Goal: Task Accomplishment & Management: Use online tool/utility

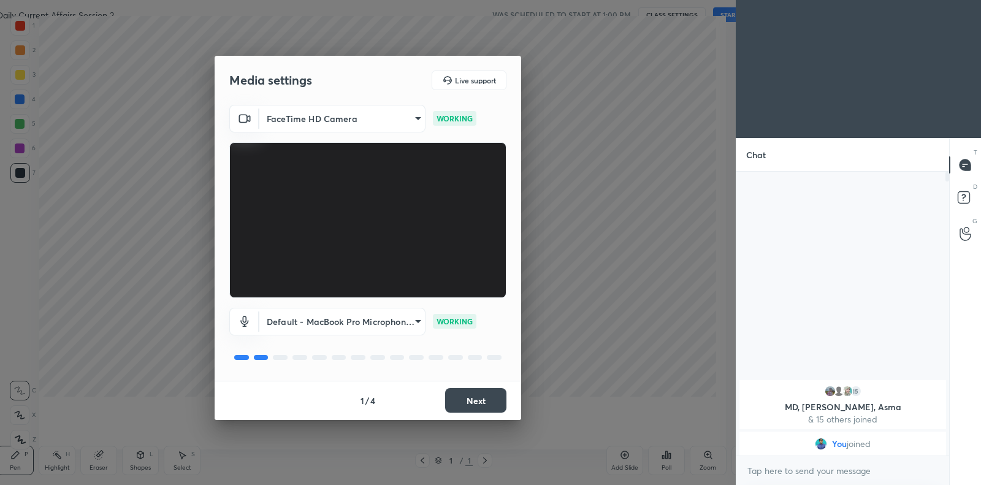
scroll to position [4, 4]
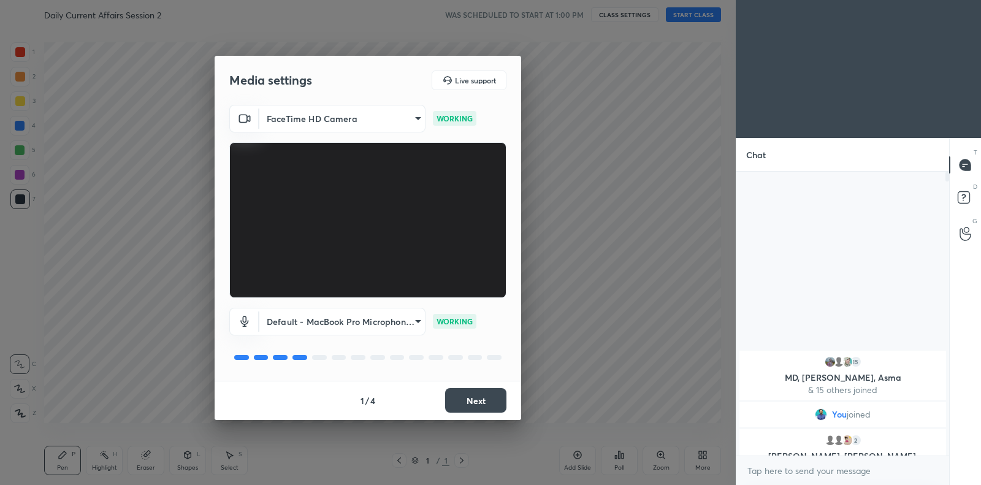
click at [488, 406] on button "Next" at bounding box center [475, 400] width 61 height 25
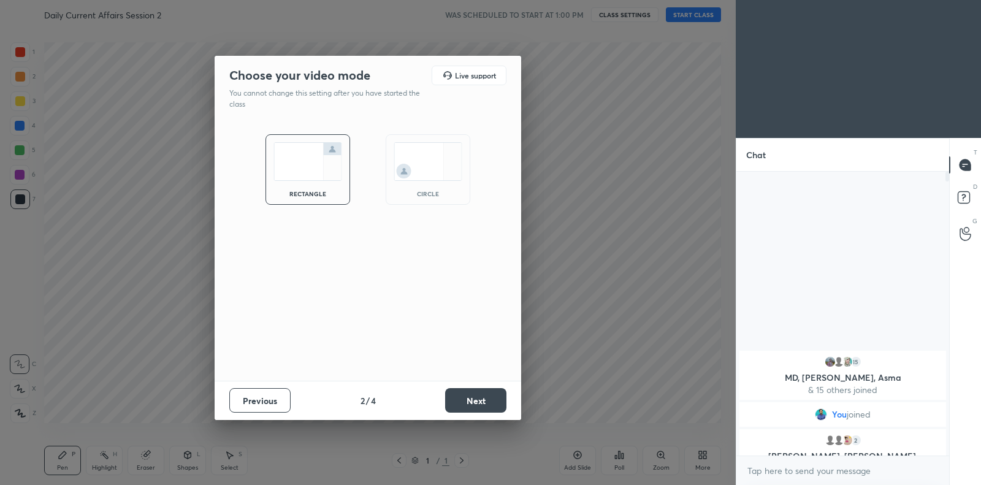
click at [488, 406] on button "Next" at bounding box center [475, 400] width 61 height 25
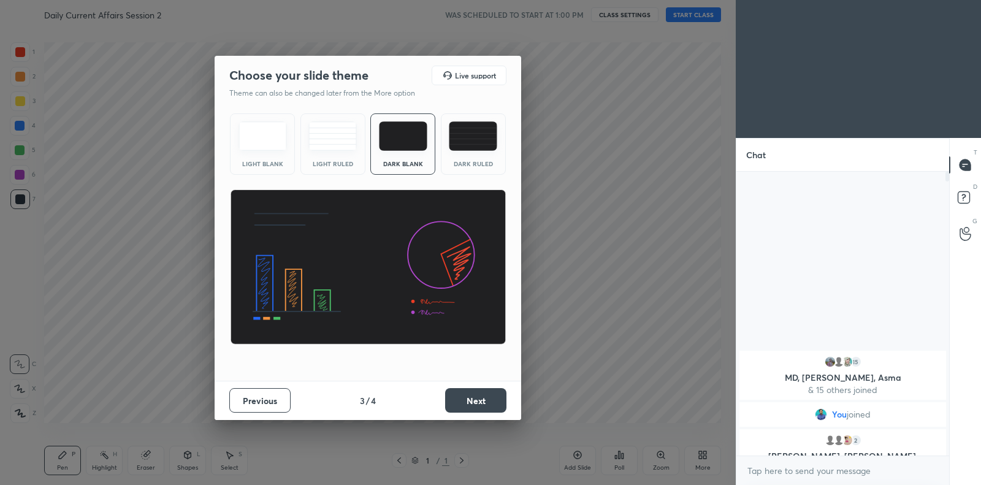
click at [488, 406] on button "Next" at bounding box center [475, 400] width 61 height 25
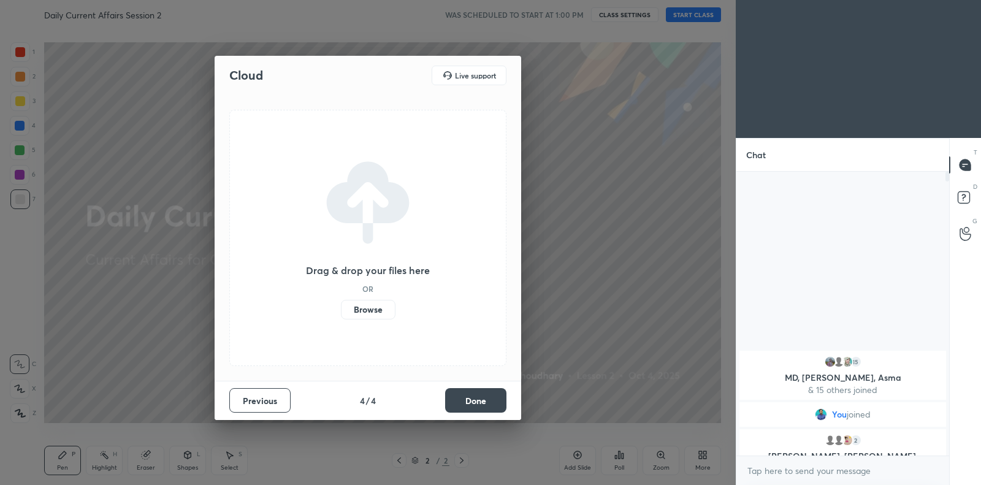
click at [371, 311] on label "Browse" at bounding box center [368, 310] width 55 height 20
click at [341, 311] on input "Browse" at bounding box center [341, 310] width 0 height 20
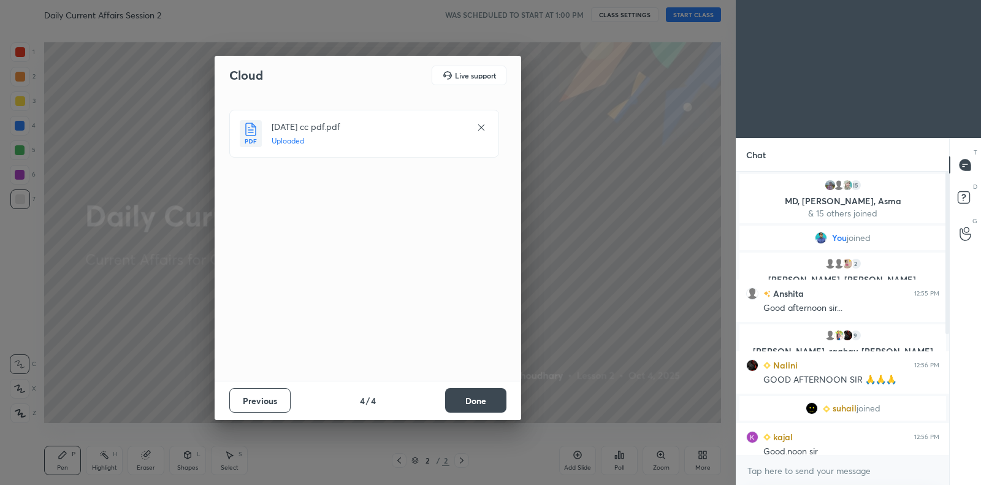
click at [474, 401] on button "Done" at bounding box center [475, 400] width 61 height 25
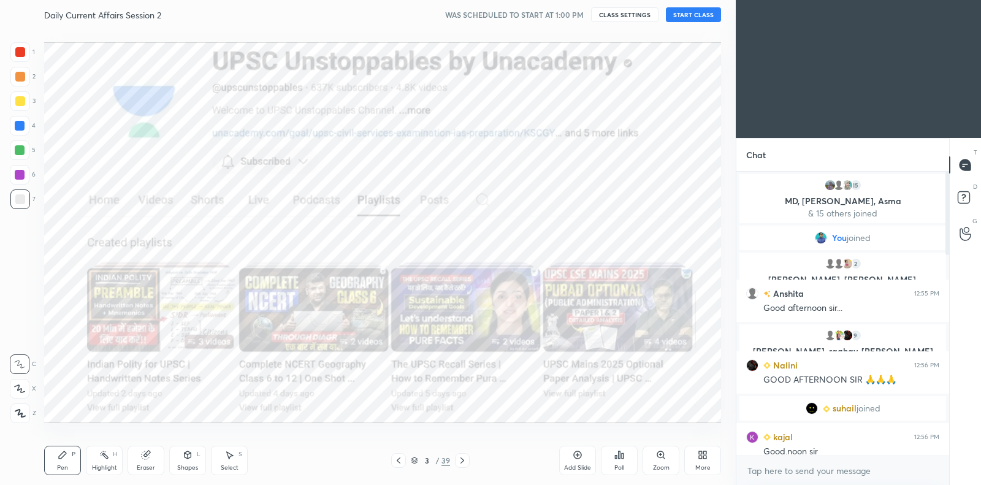
click at [700, 18] on button "START CLASS" at bounding box center [693, 14] width 55 height 15
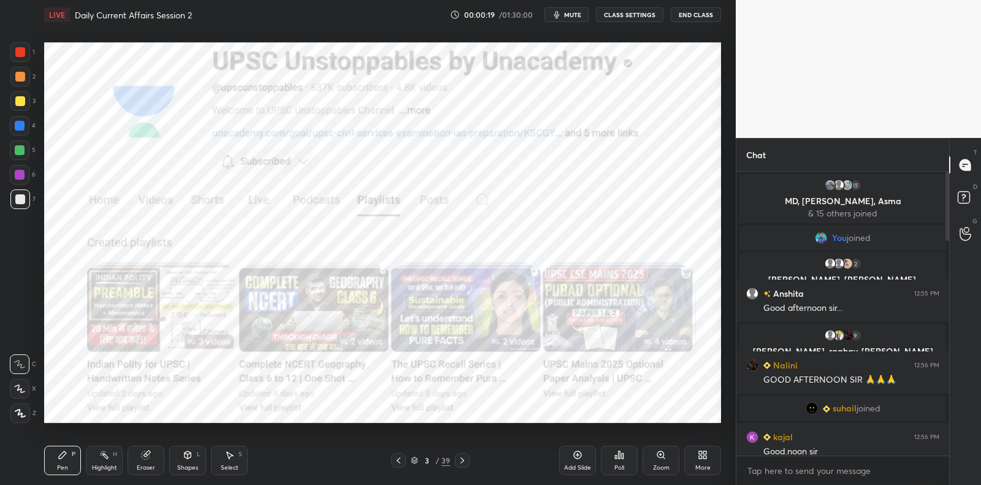
drag, startPoint x: 15, startPoint y: 57, endPoint x: 22, endPoint y: 50, distance: 9.5
click at [15, 57] on div at bounding box center [20, 52] width 20 height 20
click at [22, 50] on div at bounding box center [20, 52] width 10 height 10
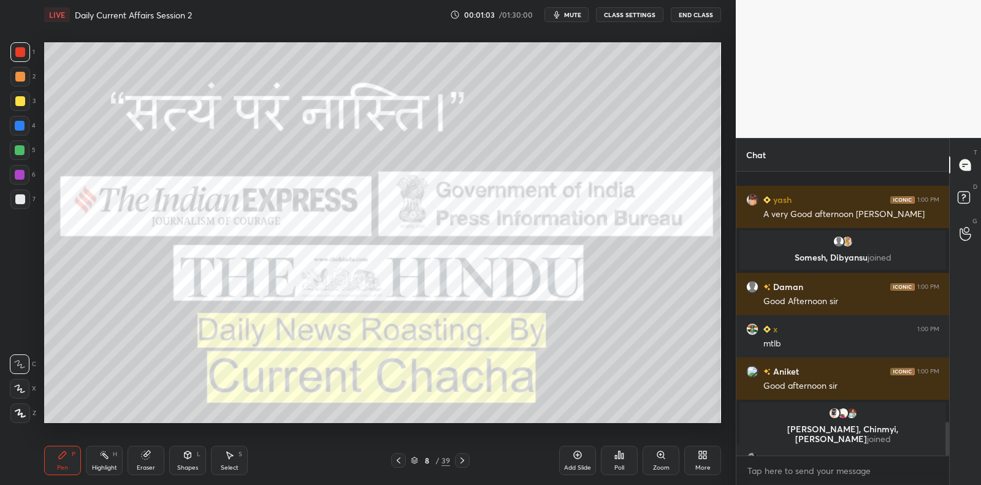
scroll to position [2120, 0]
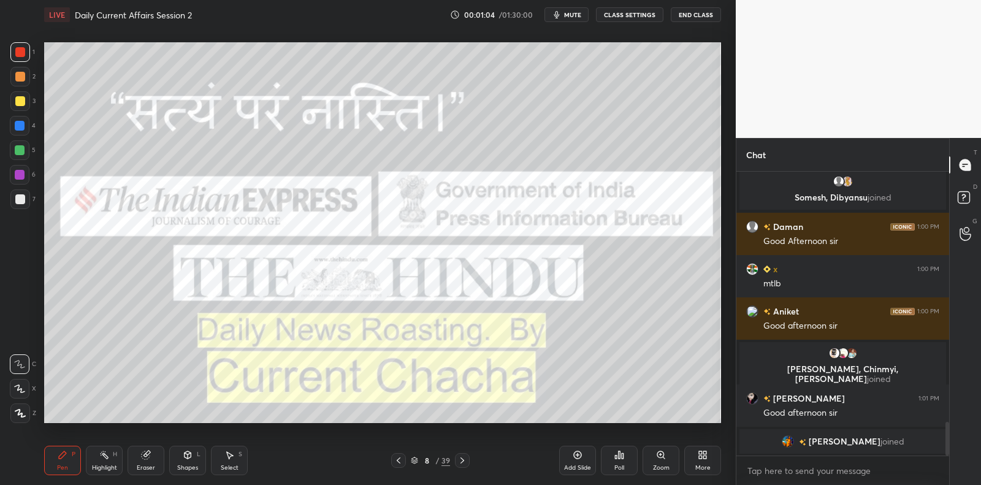
click at [579, 447] on div "Add Slide" at bounding box center [577, 460] width 37 height 29
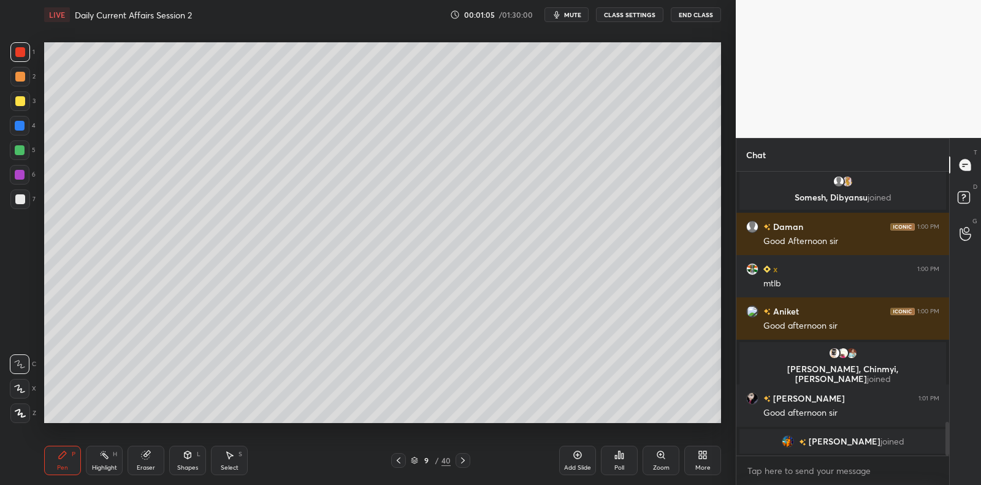
click at [21, 203] on div at bounding box center [20, 199] width 10 height 10
drag, startPoint x: 21, startPoint y: 203, endPoint x: 32, endPoint y: 196, distance: 12.9
click at [26, 200] on div at bounding box center [20, 199] width 20 height 20
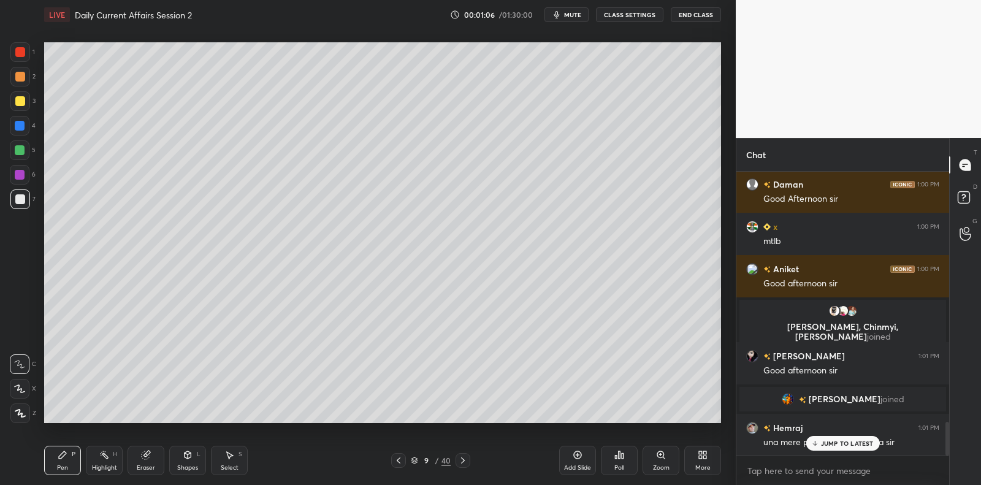
scroll to position [2113, 0]
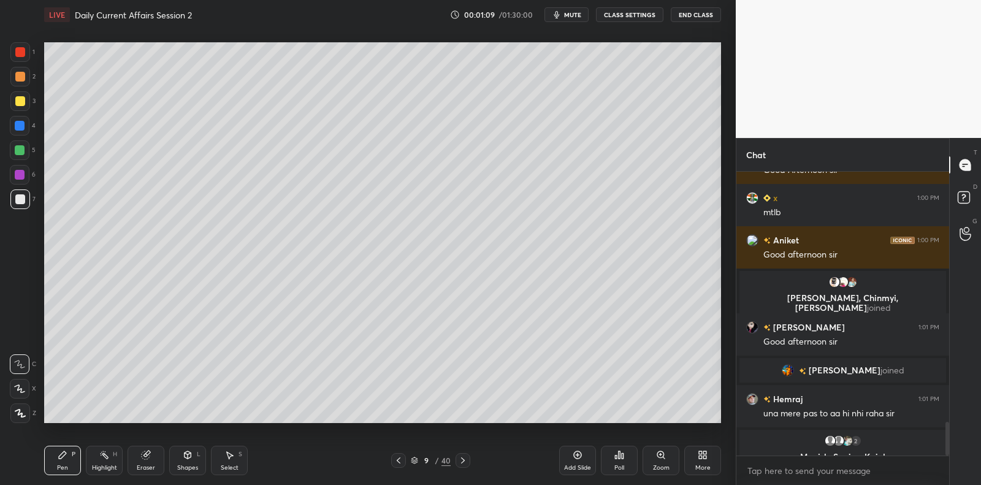
click at [20, 99] on div at bounding box center [20, 101] width 10 height 10
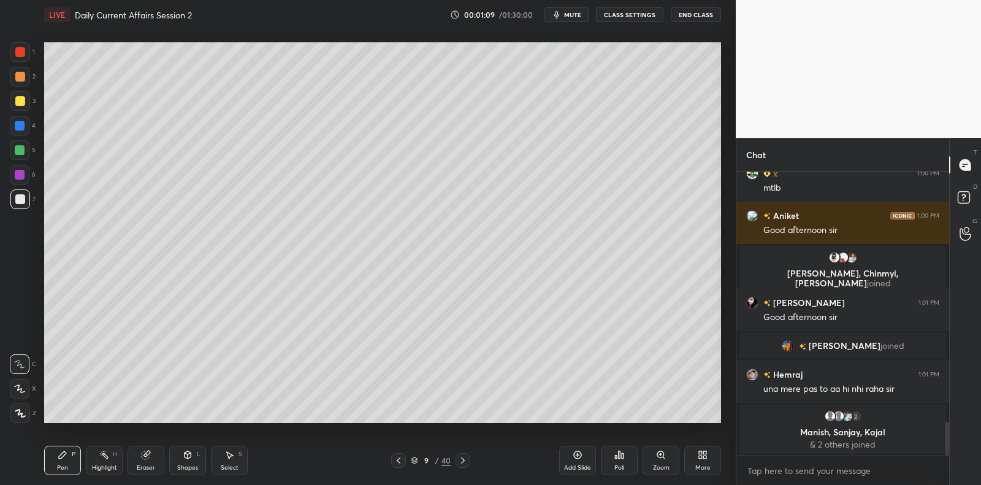
click at [20, 99] on div at bounding box center [20, 101] width 10 height 10
click at [20, 79] on div at bounding box center [20, 77] width 10 height 10
click at [25, 81] on div at bounding box center [20, 77] width 20 height 20
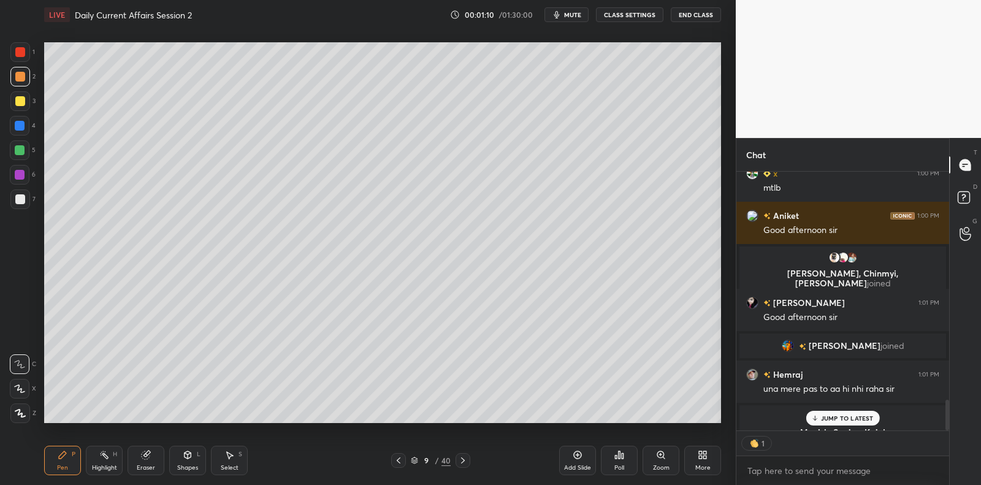
click at [25, 57] on div at bounding box center [20, 52] width 20 height 20
click at [23, 78] on div at bounding box center [20, 77] width 10 height 10
click at [21, 91] on div "1 2 3 4 5 6 7" at bounding box center [23, 128] width 26 height 172
click at [21, 101] on div at bounding box center [20, 101] width 10 height 10
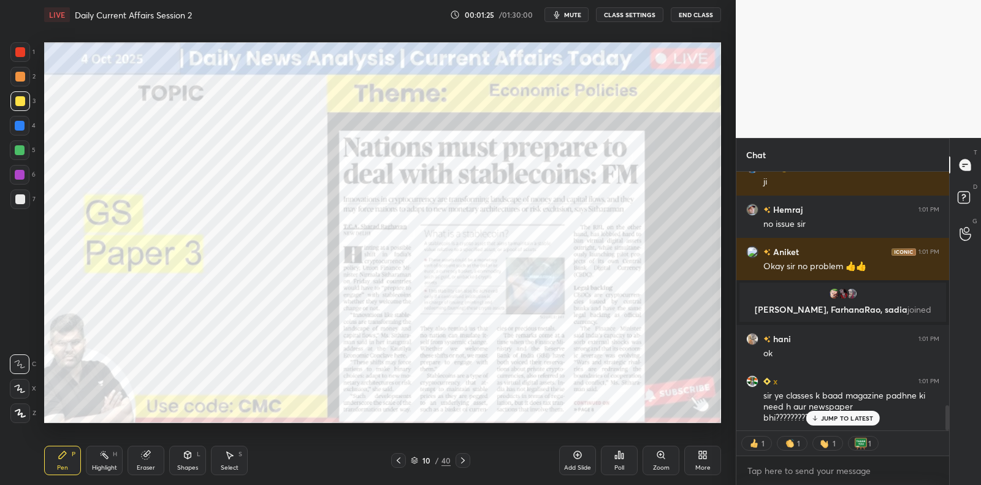
scroll to position [0, 0]
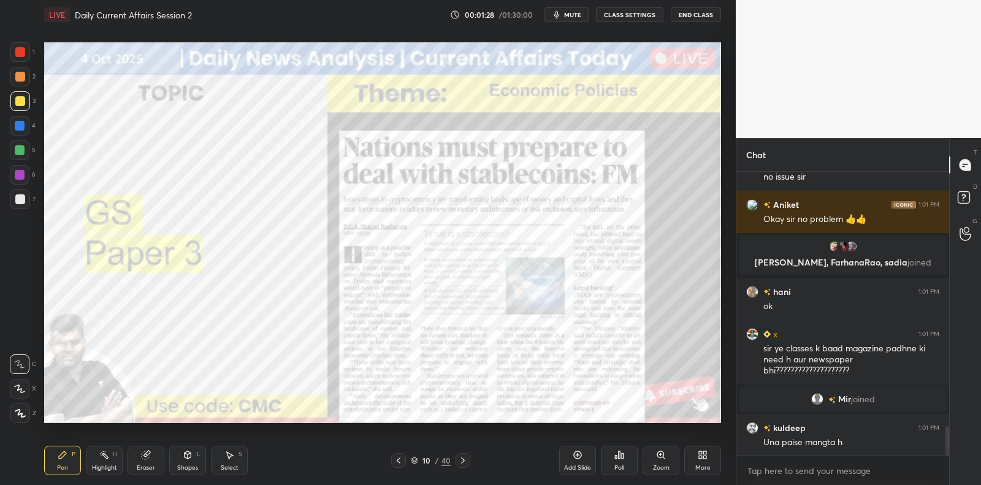
click at [15, 151] on div at bounding box center [20, 150] width 10 height 10
click at [20, 153] on div at bounding box center [20, 150] width 10 height 10
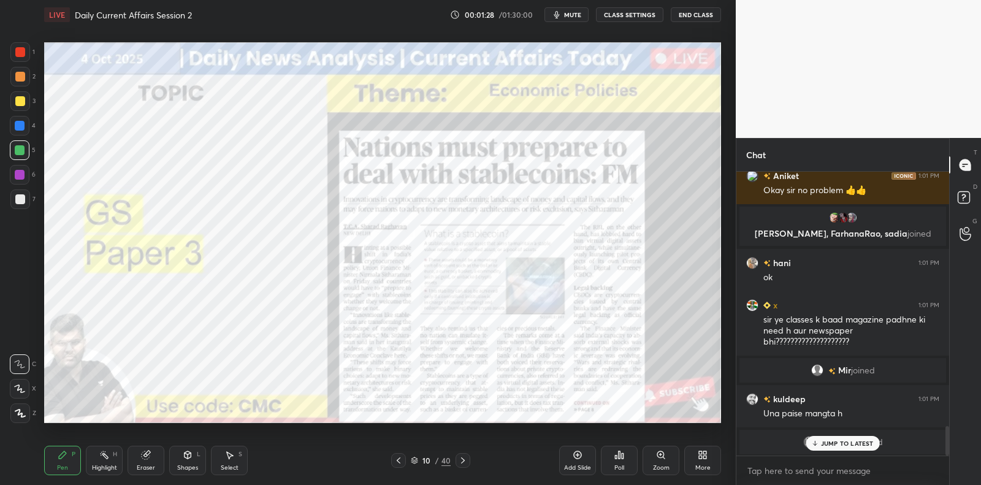
click at [24, 172] on div at bounding box center [20, 175] width 20 height 20
click at [25, 181] on div at bounding box center [20, 175] width 20 height 20
drag, startPoint x: 25, startPoint y: 181, endPoint x: 25, endPoint y: 175, distance: 6.2
click at [25, 181] on div at bounding box center [20, 175] width 20 height 20
click at [23, 70] on div at bounding box center [20, 77] width 20 height 20
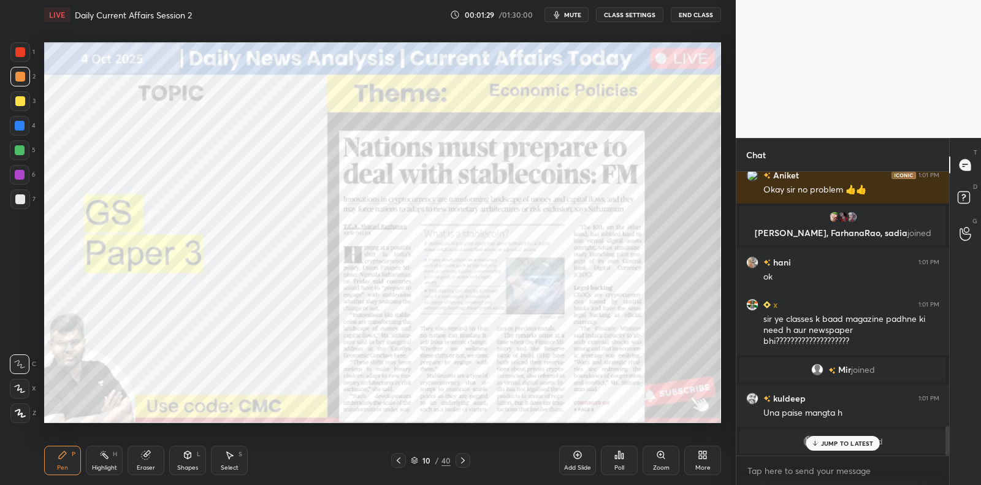
click at [20, 51] on div at bounding box center [20, 52] width 10 height 10
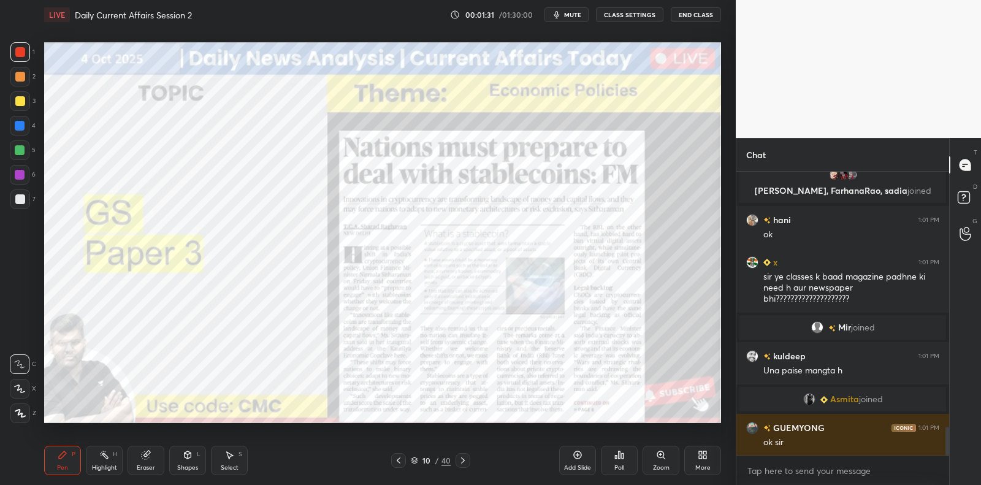
click at [6, 203] on div "1 2 3 4 5 6 7 C X Z C X Z E E Erase all H H" at bounding box center [19, 232] width 39 height 381
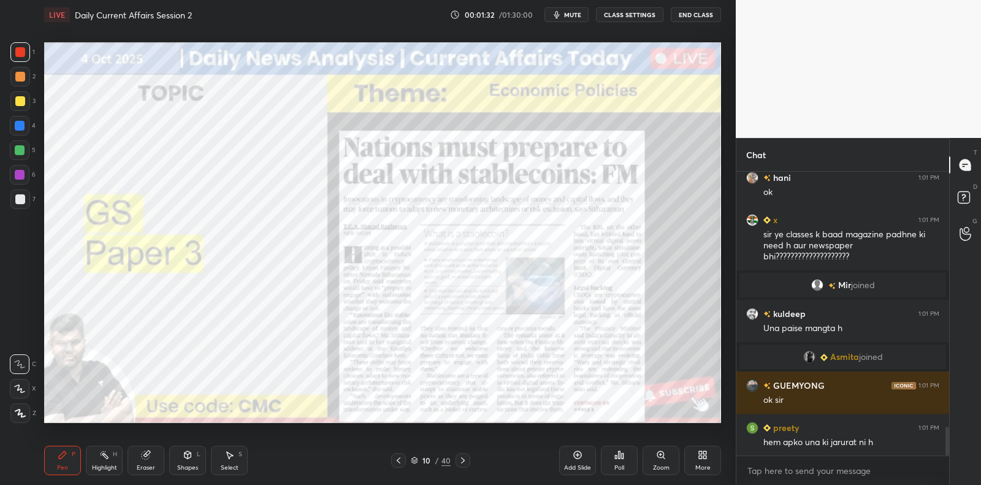
drag, startPoint x: 10, startPoint y: 199, endPoint x: 41, endPoint y: 205, distance: 31.2
click at [10, 199] on div at bounding box center [20, 199] width 20 height 20
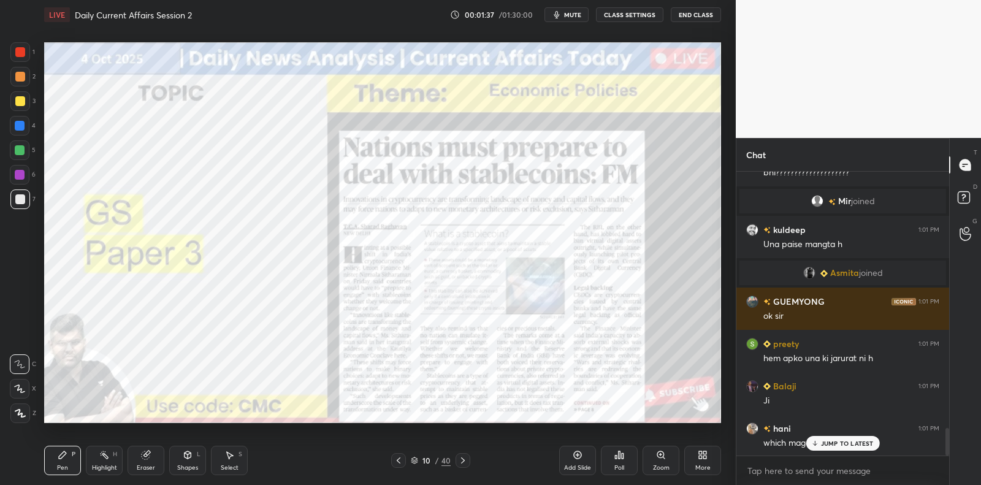
click at [582, 459] on div "Add Slide" at bounding box center [577, 460] width 37 height 29
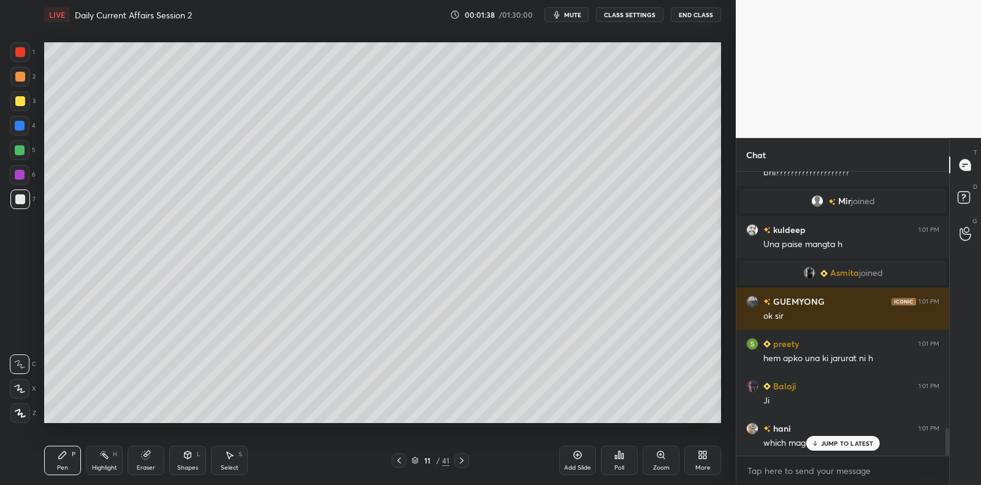
click at [21, 197] on div at bounding box center [20, 199] width 10 height 10
drag, startPoint x: 21, startPoint y: 197, endPoint x: 37, endPoint y: 181, distance: 22.5
click at [24, 194] on div at bounding box center [20, 199] width 20 height 20
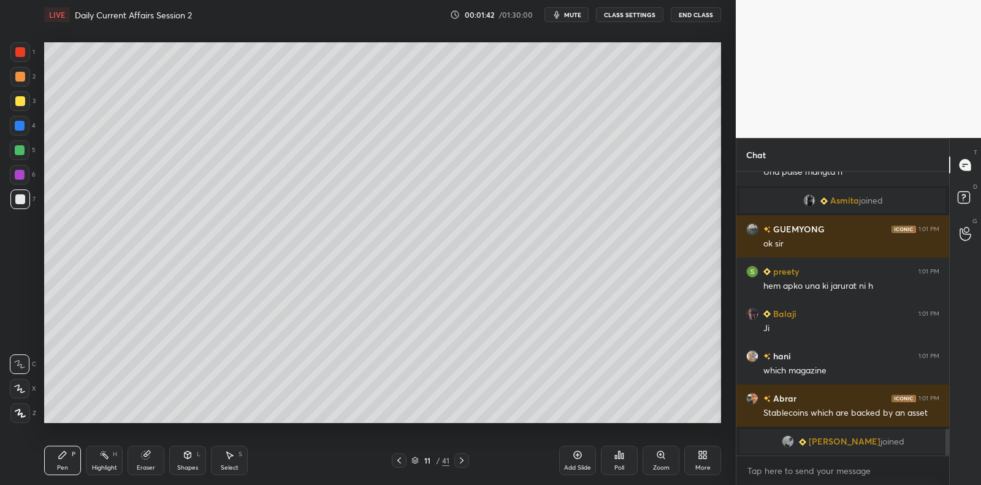
drag, startPoint x: 19, startPoint y: 390, endPoint x: 21, endPoint y: 409, distance: 19.2
click at [20, 390] on icon at bounding box center [19, 388] width 11 height 9
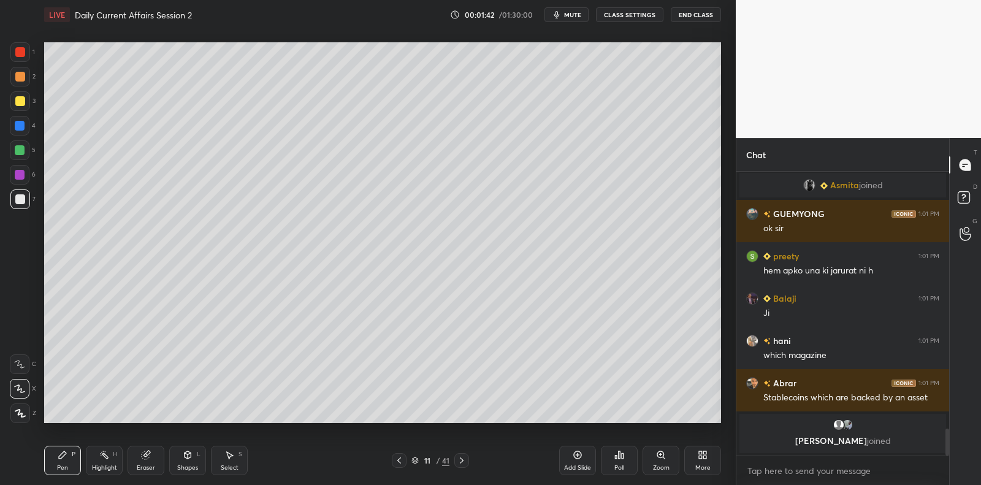
drag, startPoint x: 21, startPoint y: 409, endPoint x: 26, endPoint y: 395, distance: 14.3
click at [21, 409] on icon at bounding box center [20, 413] width 11 height 9
click at [23, 402] on div "Z" at bounding box center [23, 410] width 26 height 25
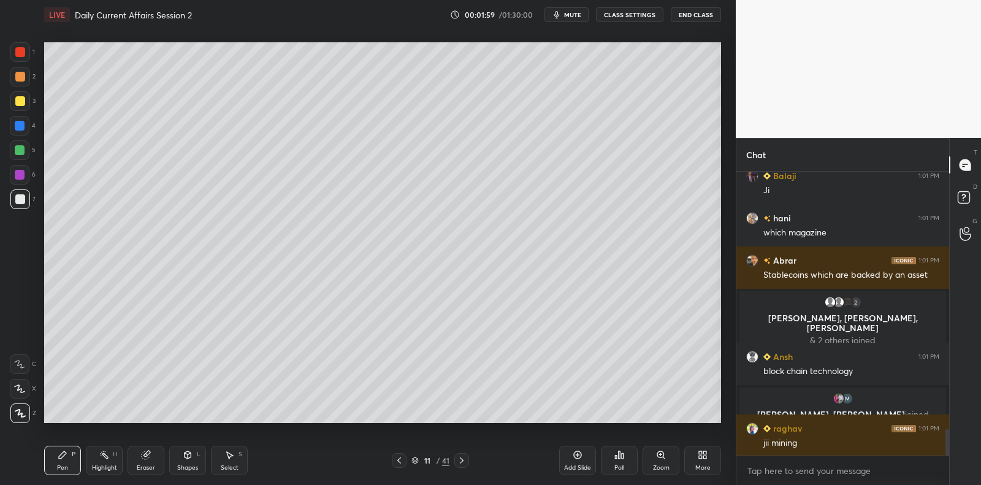
scroll to position [2817, 0]
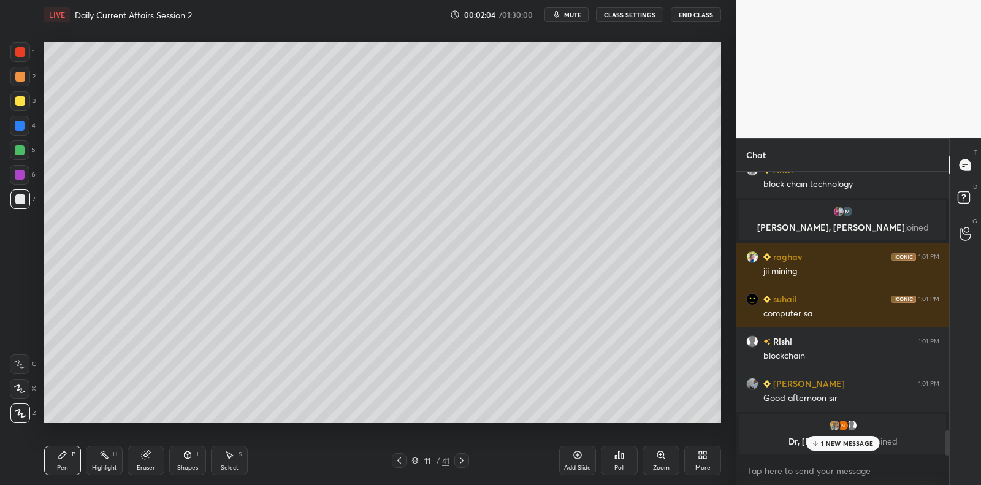
click at [243, 463] on div "LIVE Daily Current Affairs Session 2 00:02:04 / 01:30:00 mute CLASS SETTINGS En…" at bounding box center [382, 242] width 686 height 485
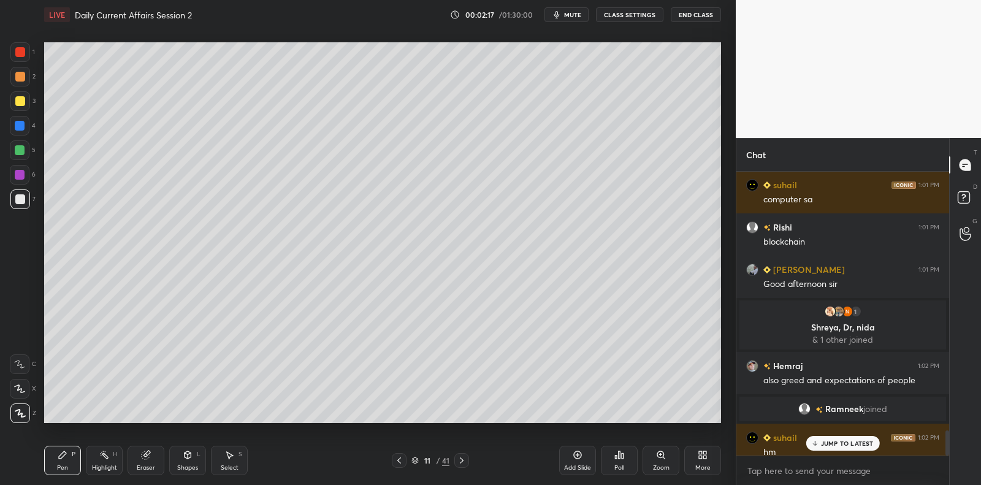
scroll to position [2958, 0]
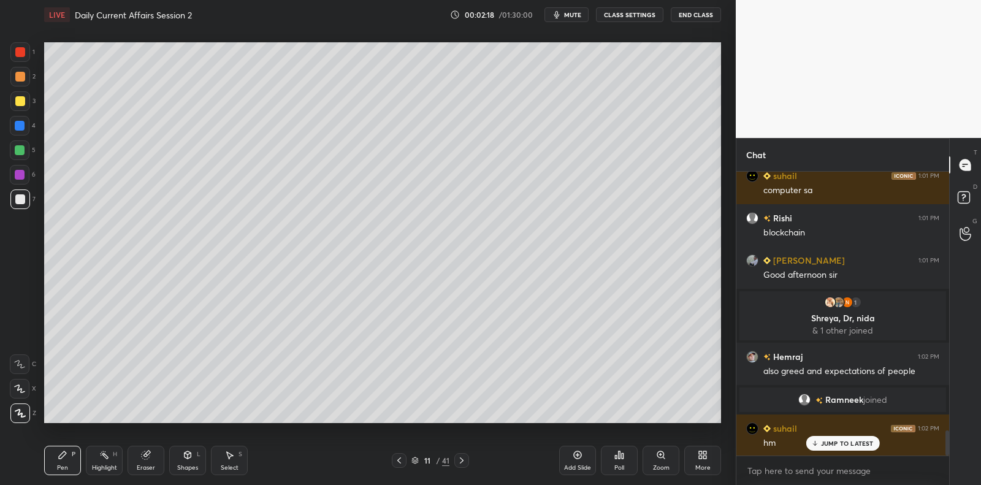
drag, startPoint x: 572, startPoint y: 457, endPoint x: 569, endPoint y: 443, distance: 13.8
click at [574, 453] on icon at bounding box center [577, 455] width 10 height 10
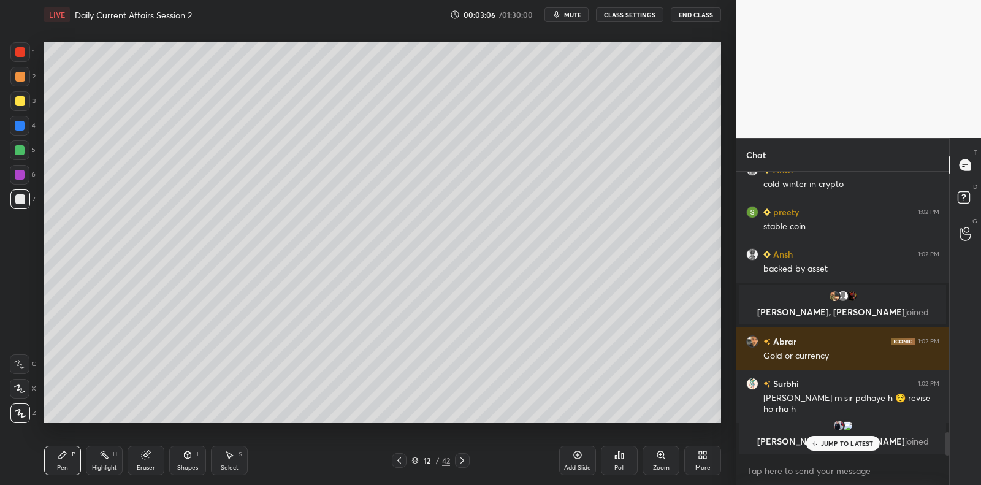
scroll to position [3210, 0]
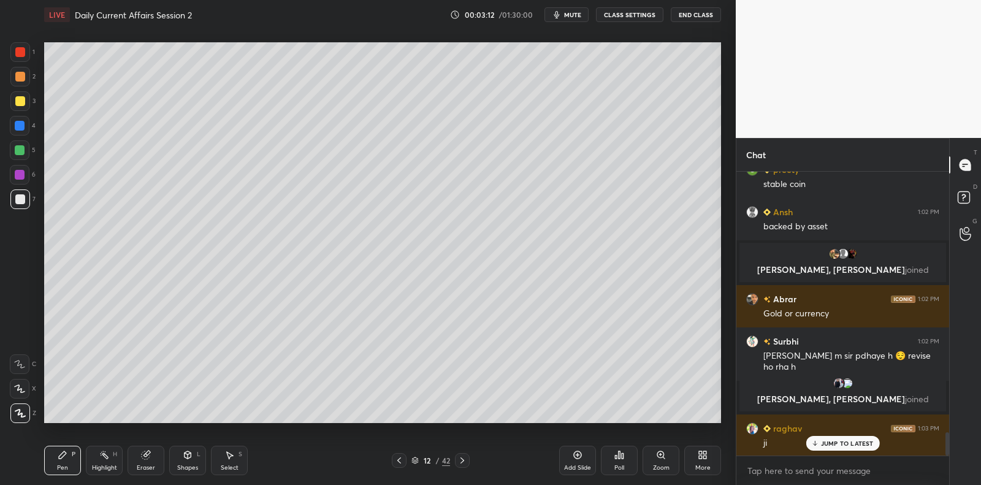
drag, startPoint x: 574, startPoint y: 452, endPoint x: 568, endPoint y: 438, distance: 14.6
click at [574, 452] on icon at bounding box center [577, 455] width 10 height 10
drag, startPoint x: 31, startPoint y: 105, endPoint x: 37, endPoint y: 101, distance: 7.0
click at [31, 106] on div "3" at bounding box center [22, 101] width 25 height 20
click at [31, 105] on div "3" at bounding box center [22, 101] width 25 height 20
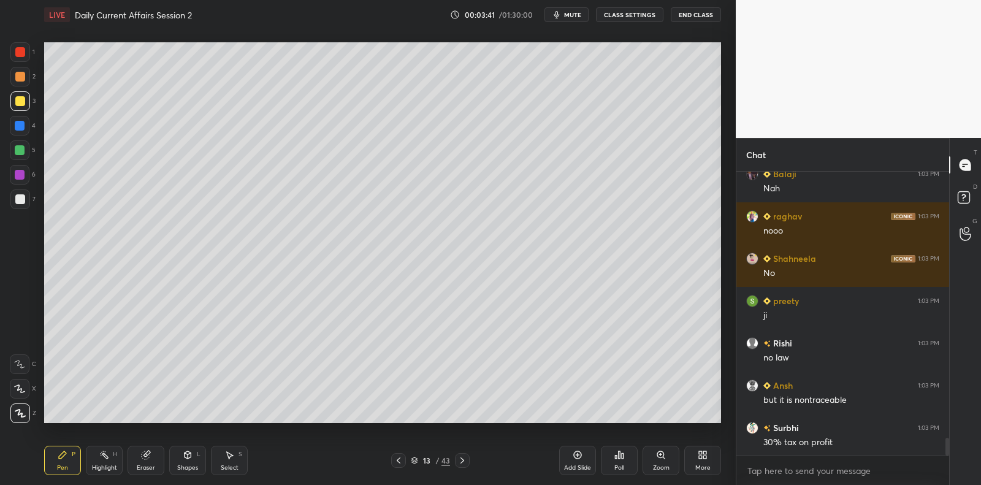
scroll to position [4299, 0]
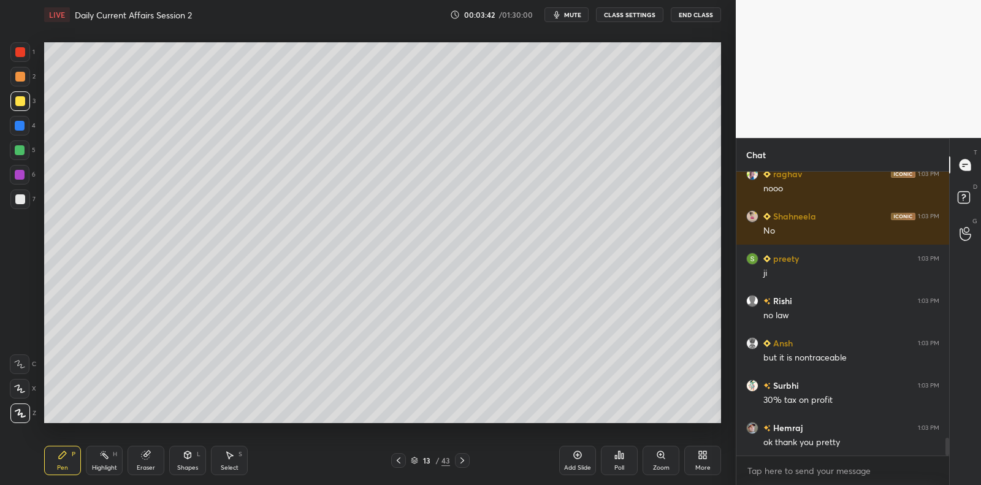
click at [21, 153] on div at bounding box center [20, 150] width 10 height 10
click at [23, 153] on div at bounding box center [20, 150] width 10 height 10
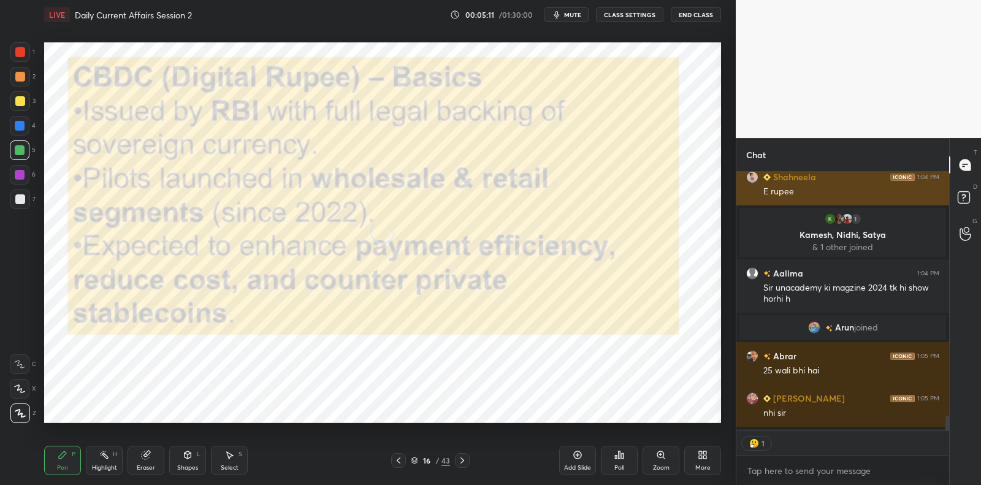
scroll to position [255, 210]
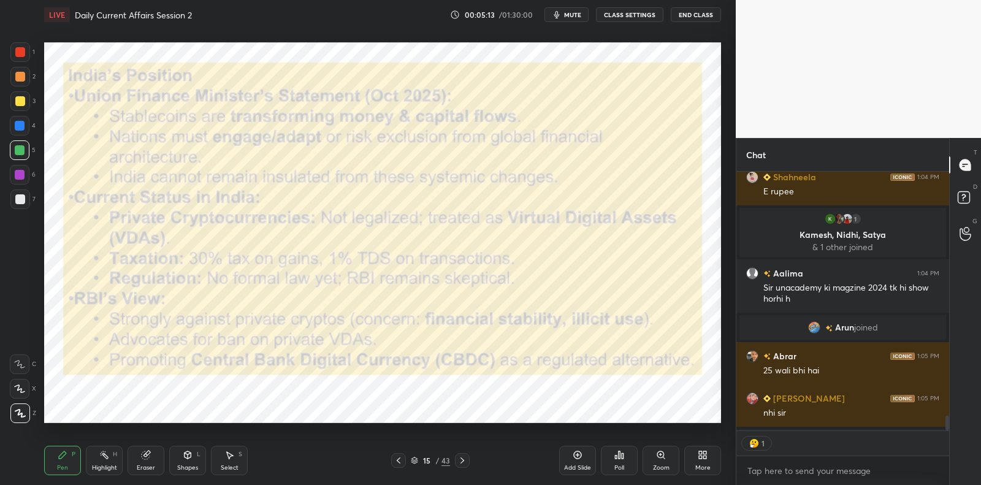
click at [23, 45] on div at bounding box center [20, 52] width 20 height 20
click at [25, 45] on div at bounding box center [20, 52] width 20 height 20
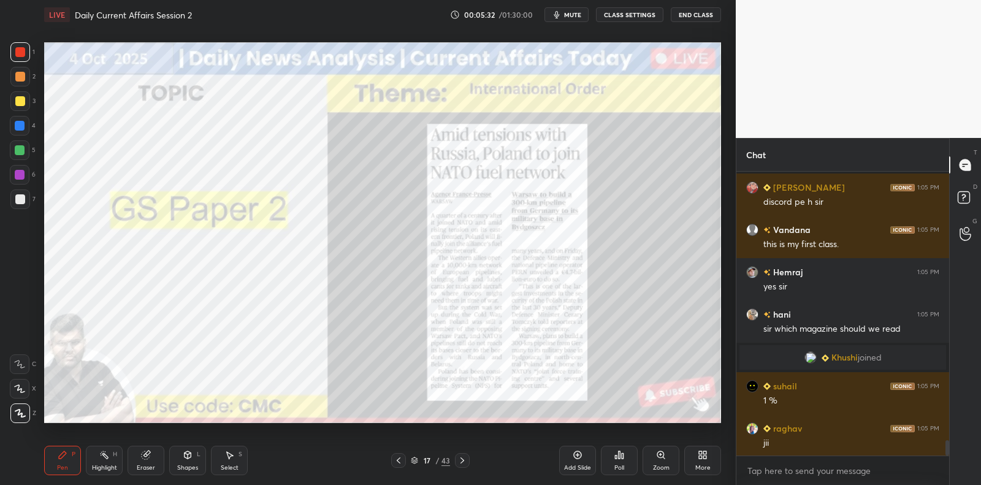
scroll to position [4938, 0]
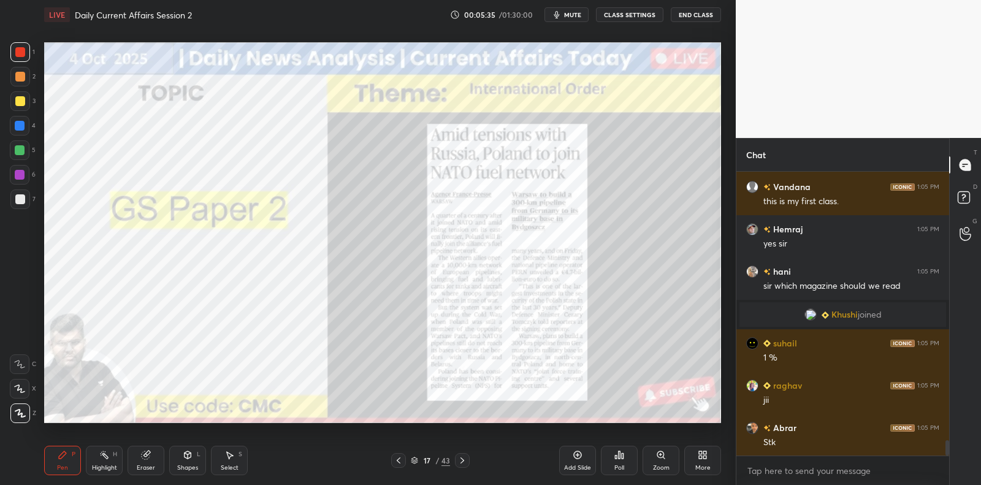
drag, startPoint x: 576, startPoint y: 453, endPoint x: 546, endPoint y: 431, distance: 37.3
click at [574, 451] on icon at bounding box center [577, 455] width 10 height 10
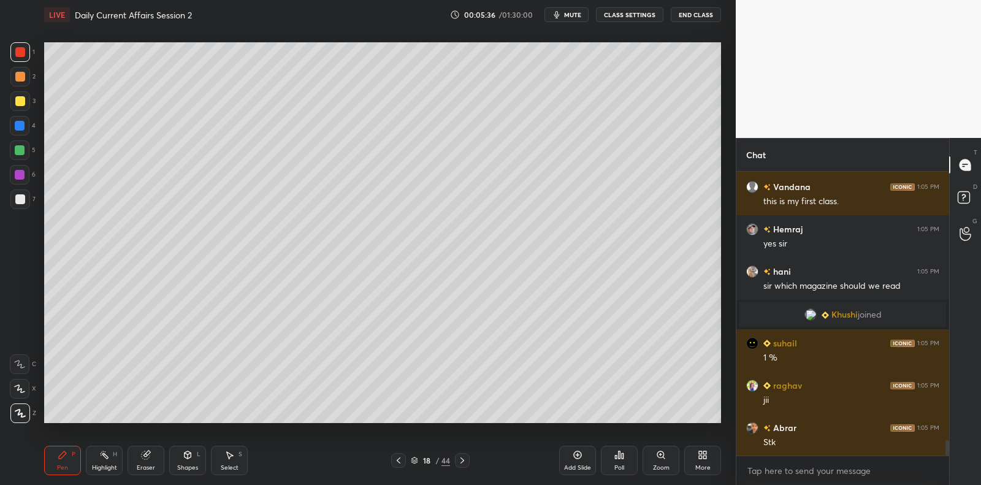
click at [23, 153] on div at bounding box center [20, 150] width 10 height 10
click at [19, 152] on div at bounding box center [20, 150] width 10 height 10
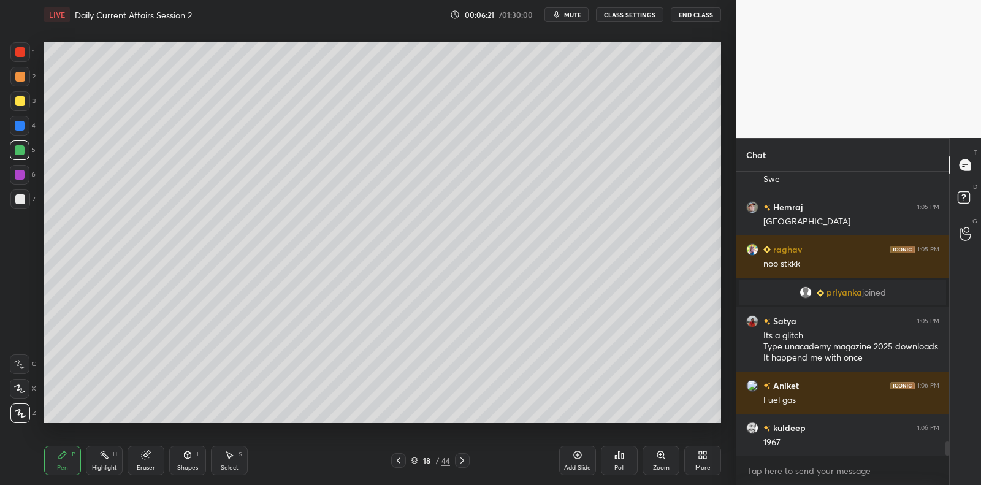
scroll to position [5502, 0]
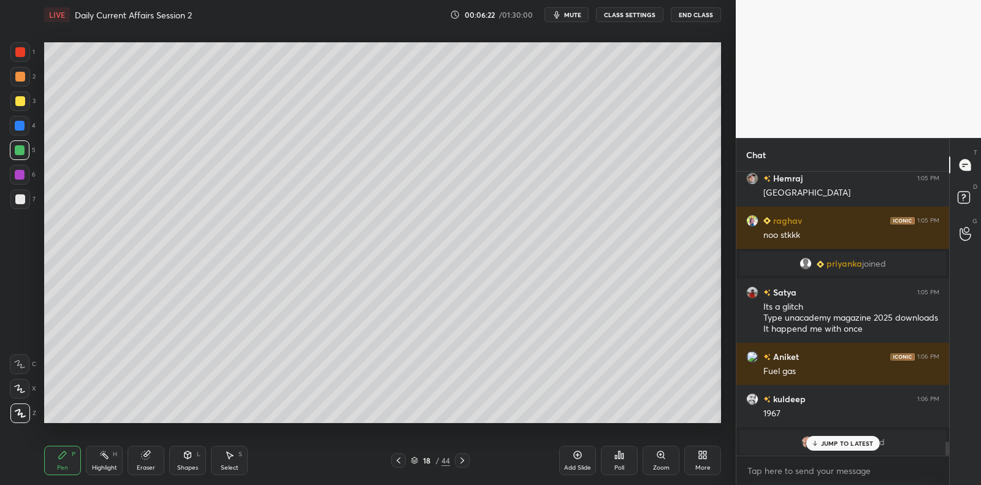
click at [18, 198] on div at bounding box center [20, 199] width 10 height 10
click at [19, 197] on div at bounding box center [20, 199] width 10 height 10
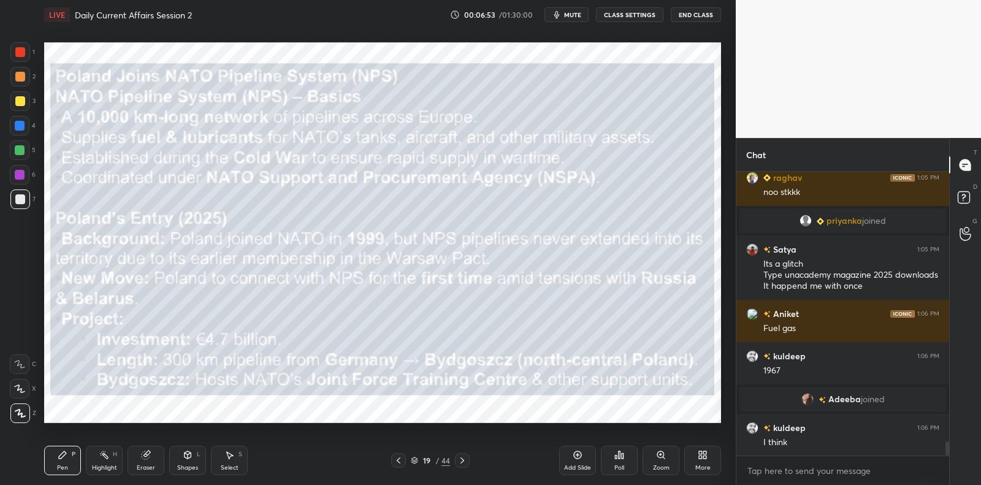
scroll to position [5528, 0]
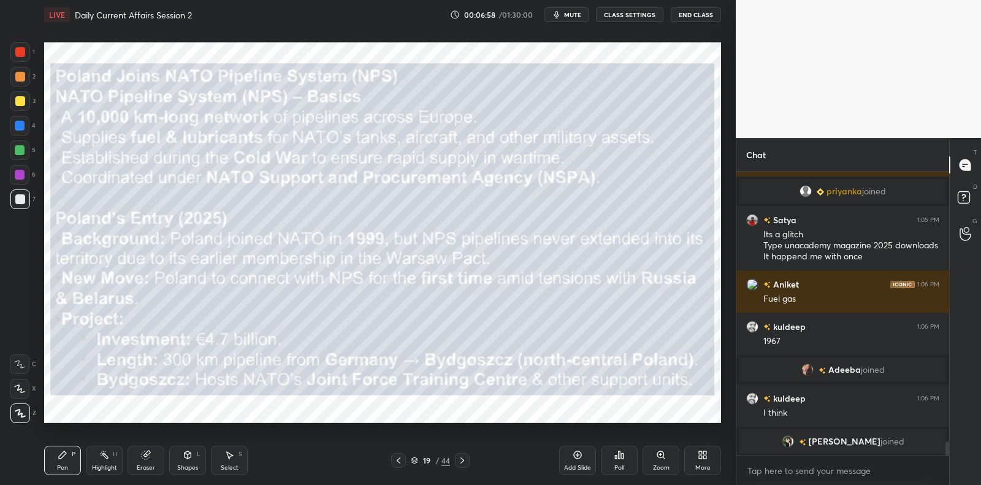
click at [403, 460] on icon at bounding box center [398, 460] width 10 height 10
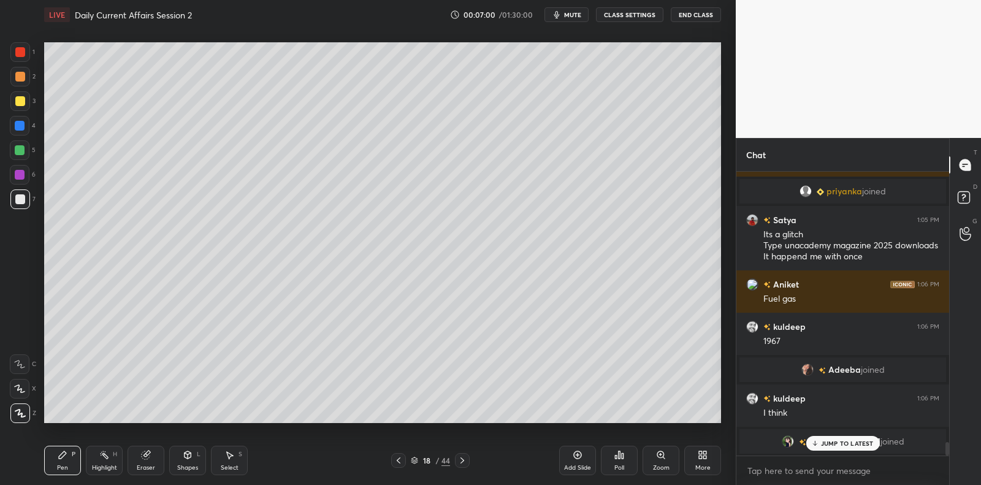
scroll to position [5570, 0]
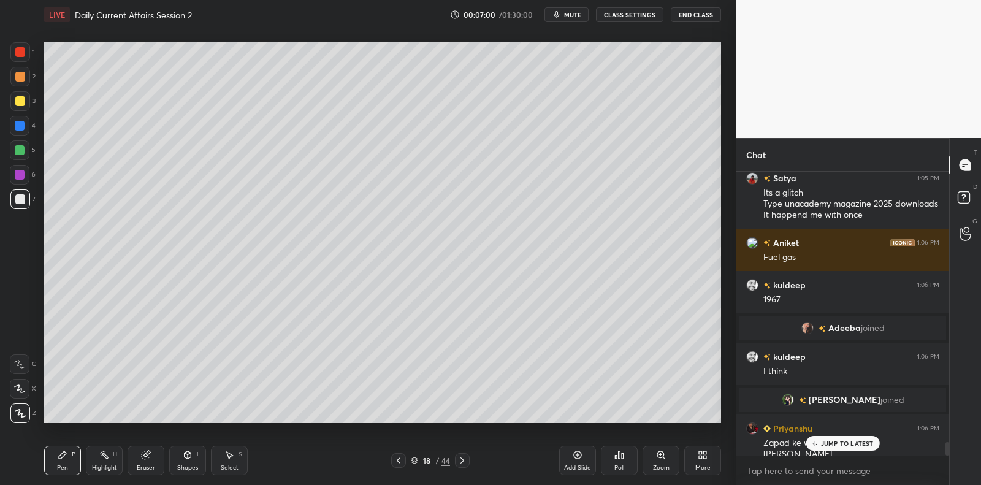
click at [17, 154] on div at bounding box center [20, 150] width 10 height 10
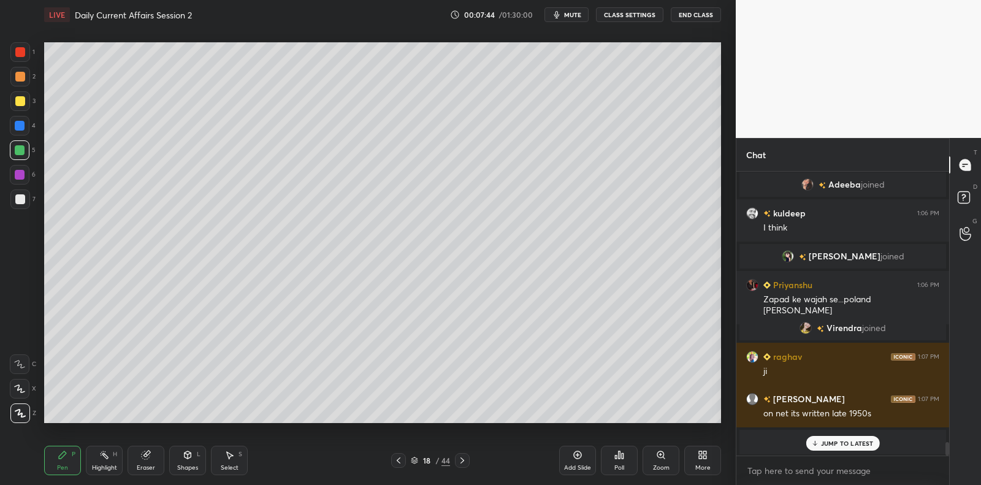
scroll to position [5685, 0]
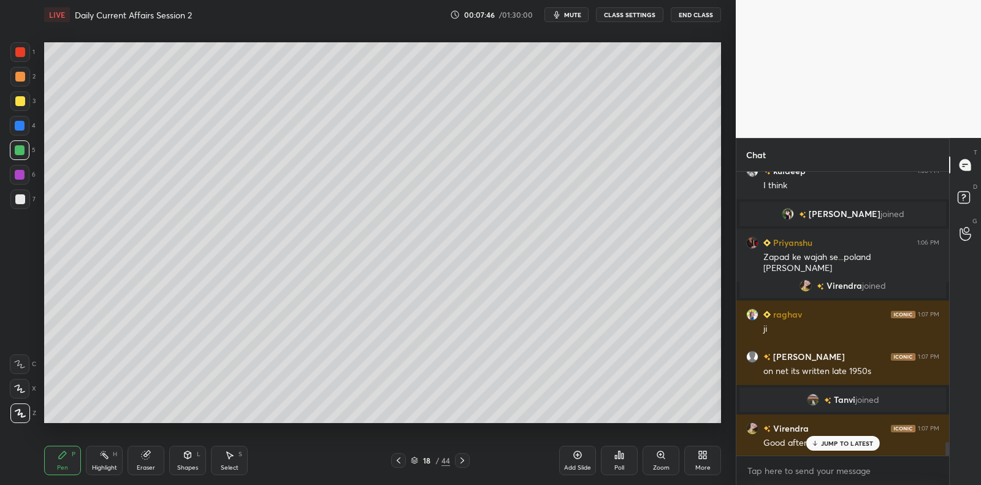
drag, startPoint x: 575, startPoint y: 454, endPoint x: 566, endPoint y: 425, distance: 30.1
click at [574, 452] on icon at bounding box center [577, 455] width 10 height 10
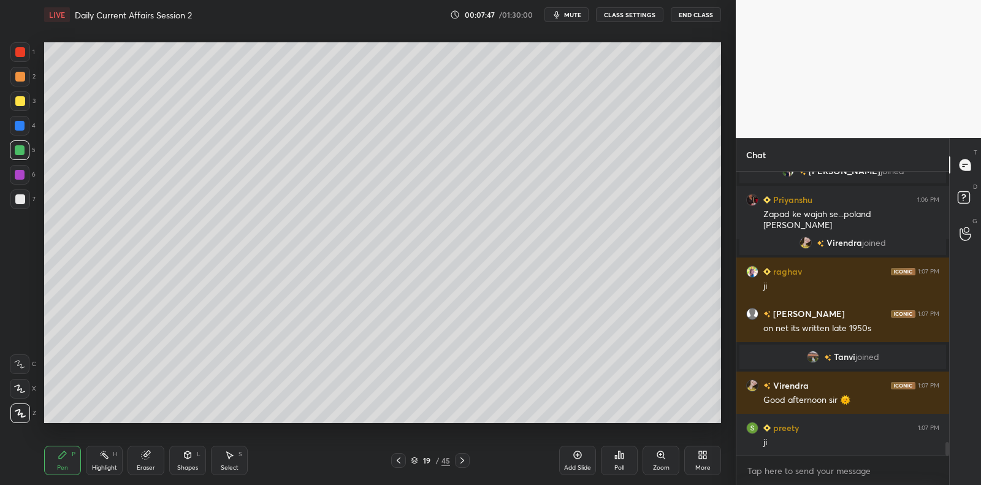
click at [22, 189] on div "1 2 3 4 5 6 7" at bounding box center [23, 128] width 26 height 172
drag, startPoint x: 24, startPoint y: 188, endPoint x: 44, endPoint y: 169, distance: 27.7
click at [24, 188] on div "6" at bounding box center [23, 177] width 26 height 25
click at [18, 196] on div at bounding box center [20, 199] width 10 height 10
click at [23, 194] on div at bounding box center [20, 199] width 20 height 20
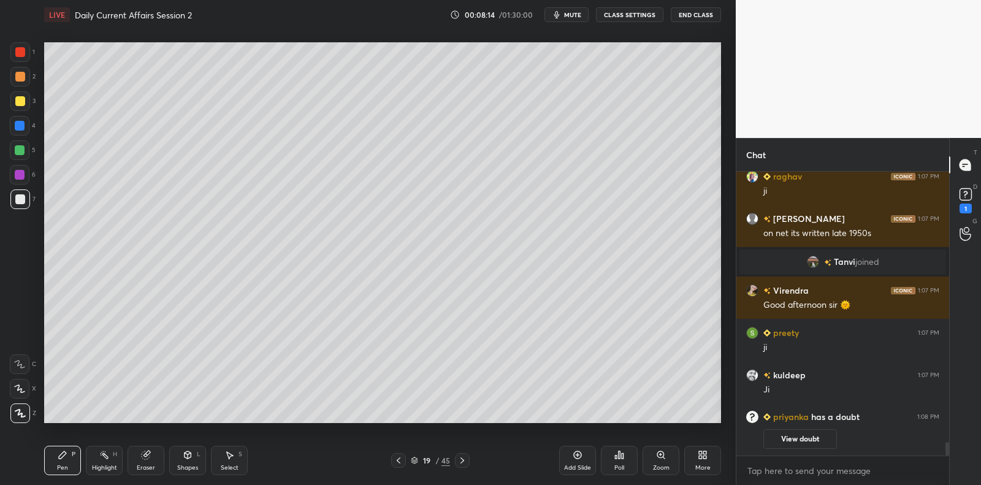
scroll to position [5830, 0]
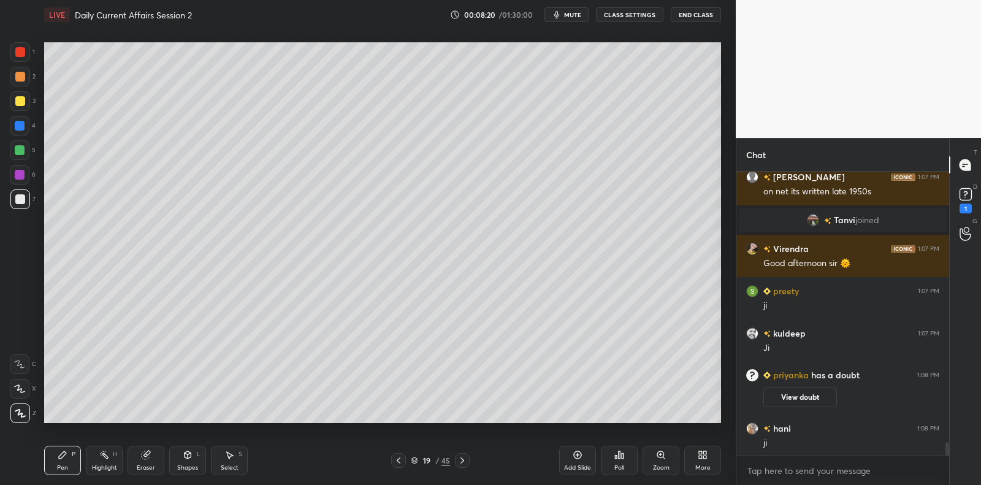
drag, startPoint x: 18, startPoint y: 168, endPoint x: 18, endPoint y: 155, distance: 12.9
click at [18, 169] on div at bounding box center [20, 175] width 20 height 20
click at [18, 155] on div at bounding box center [20, 150] width 20 height 20
click at [25, 154] on div at bounding box center [20, 150] width 20 height 20
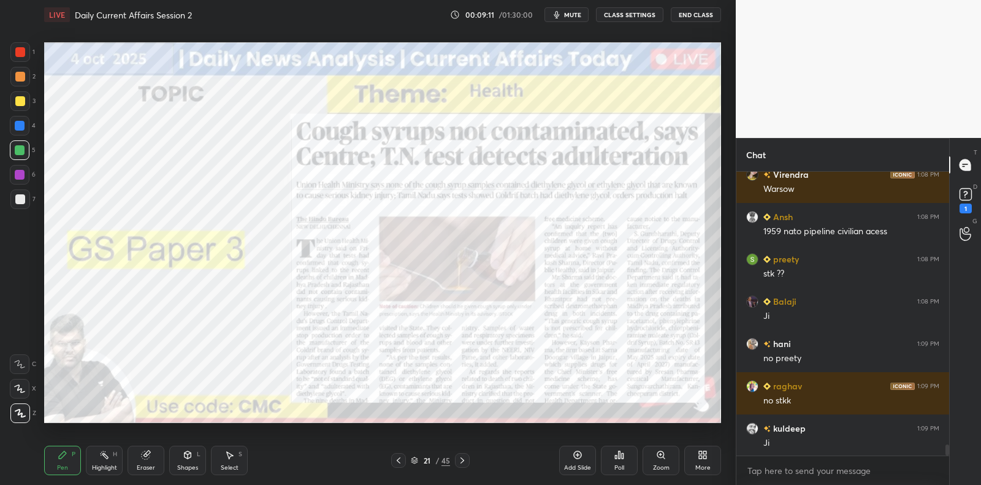
scroll to position [7129, 0]
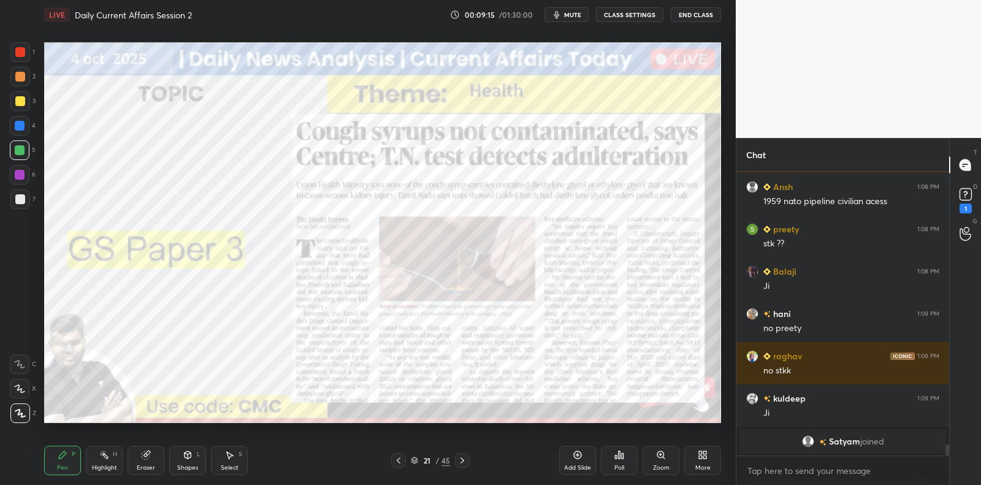
drag, startPoint x: 574, startPoint y: 461, endPoint x: 574, endPoint y: 453, distance: 8.0
click at [574, 461] on div "Add Slide" at bounding box center [577, 460] width 37 height 29
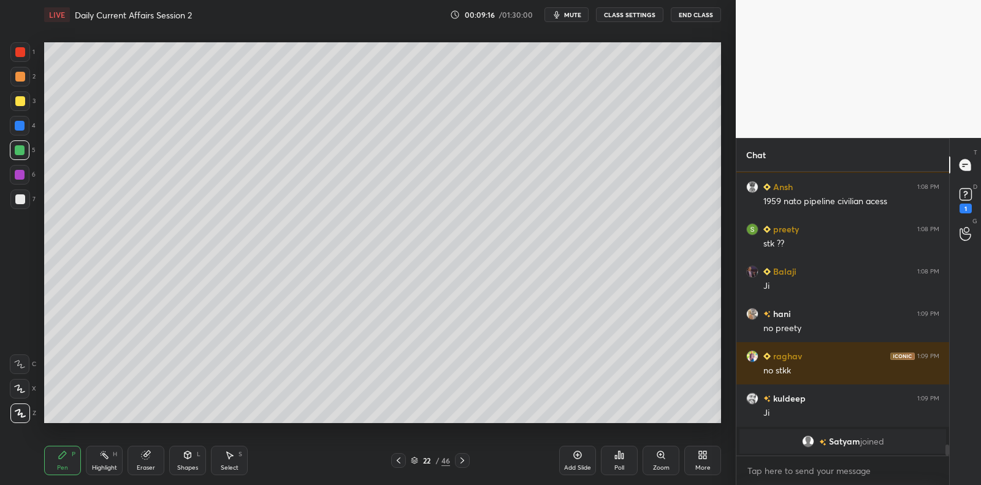
click at [23, 202] on div at bounding box center [20, 199] width 20 height 20
click at [23, 200] on div at bounding box center [20, 199] width 10 height 10
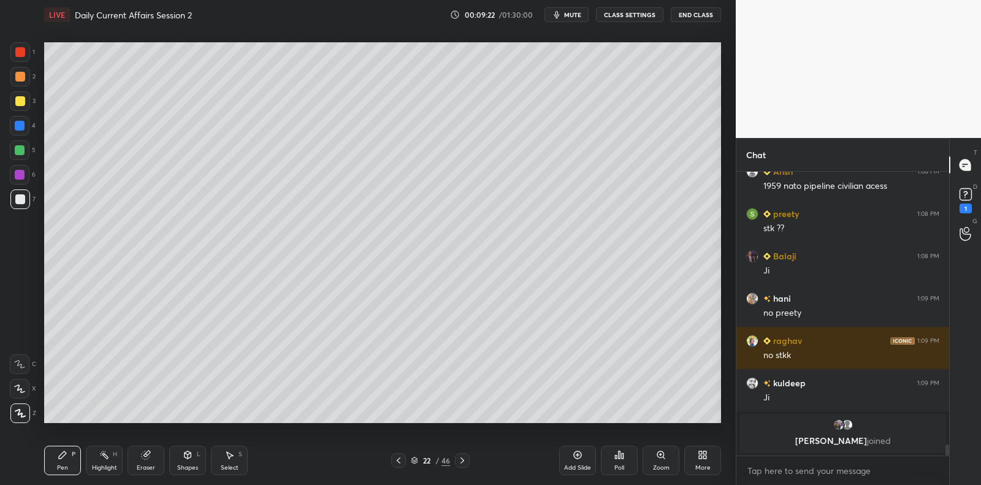
click at [28, 149] on div at bounding box center [20, 150] width 20 height 20
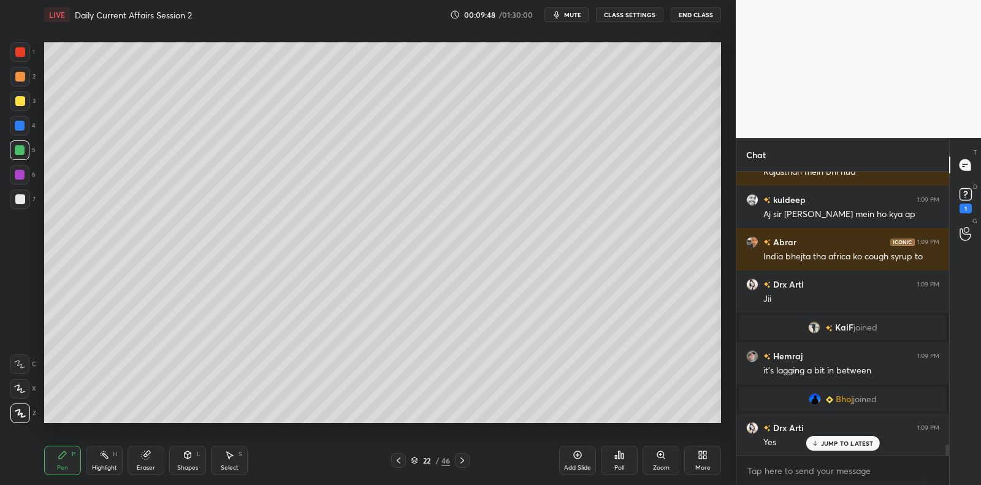
scroll to position [7215, 0]
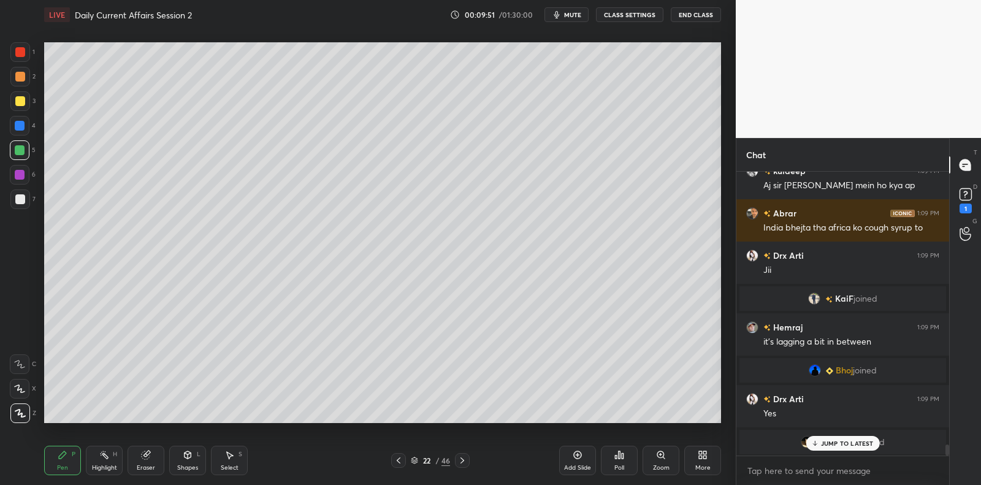
click at [20, 188] on div "1 2 3 4 5 6 7" at bounding box center [23, 128] width 26 height 172
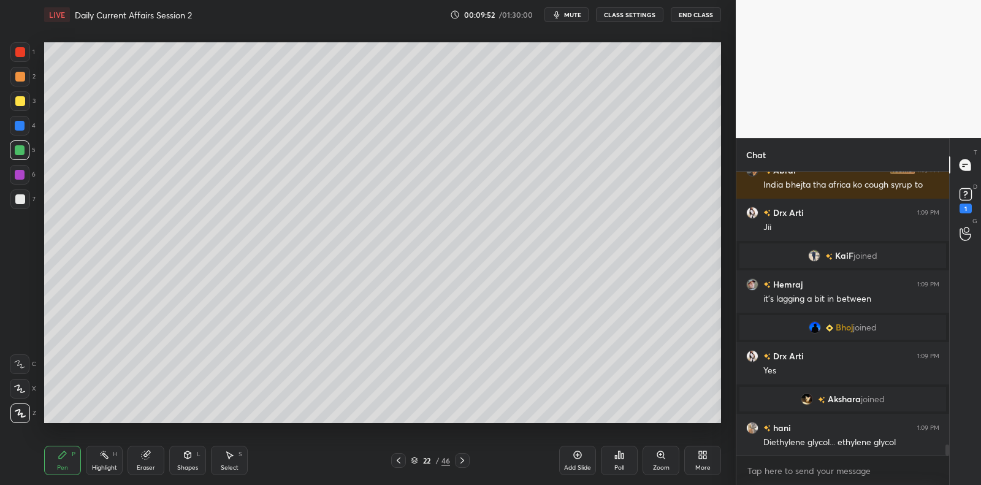
click at [21, 184] on div "6" at bounding box center [23, 177] width 26 height 25
click at [20, 174] on div at bounding box center [20, 175] width 10 height 10
click at [21, 173] on div at bounding box center [20, 175] width 10 height 10
drag, startPoint x: 29, startPoint y: 199, endPoint x: 29, endPoint y: 192, distance: 7.4
click at [29, 199] on div "7" at bounding box center [22, 199] width 25 height 20
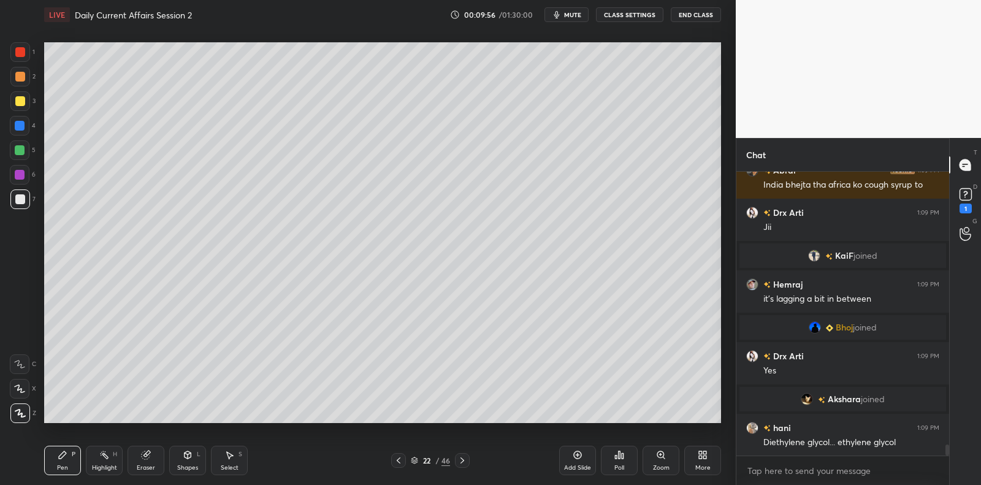
click at [19, 151] on div at bounding box center [20, 150] width 10 height 10
drag, startPoint x: 18, startPoint y: 142, endPoint x: 20, endPoint y: 120, distance: 22.1
click at [20, 137] on div "1 2 3 4 5 6 7" at bounding box center [23, 128] width 26 height 172
drag, startPoint x: 20, startPoint y: 120, endPoint x: 22, endPoint y: 103, distance: 16.6
click at [20, 118] on div at bounding box center [20, 126] width 20 height 20
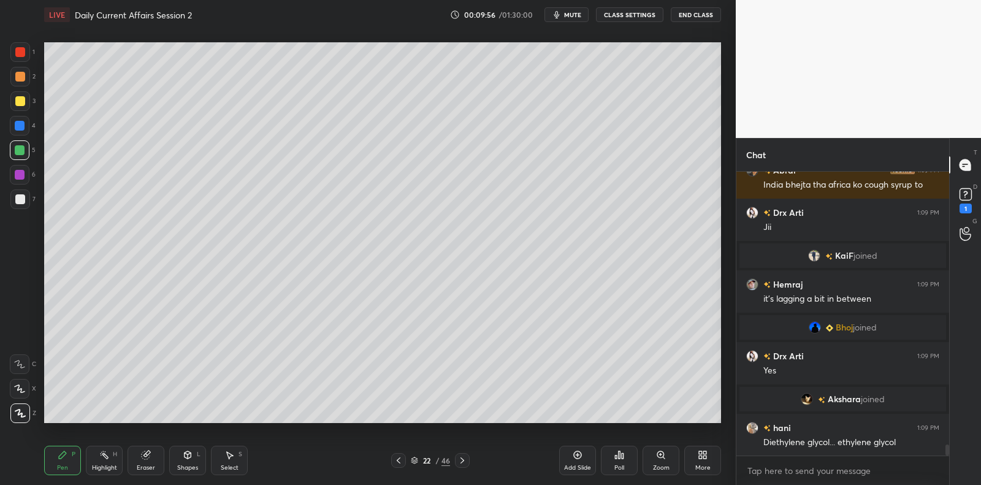
click at [22, 103] on div at bounding box center [20, 101] width 10 height 10
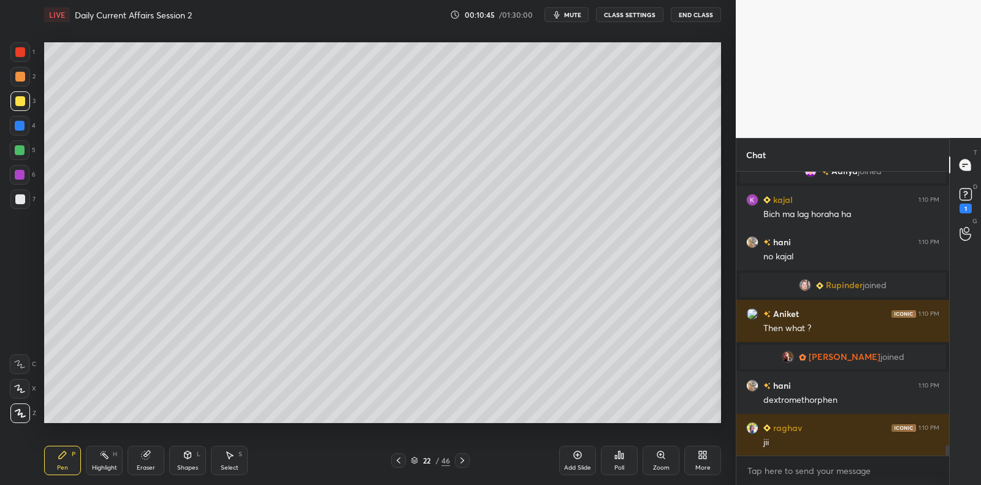
scroll to position [7482, 0]
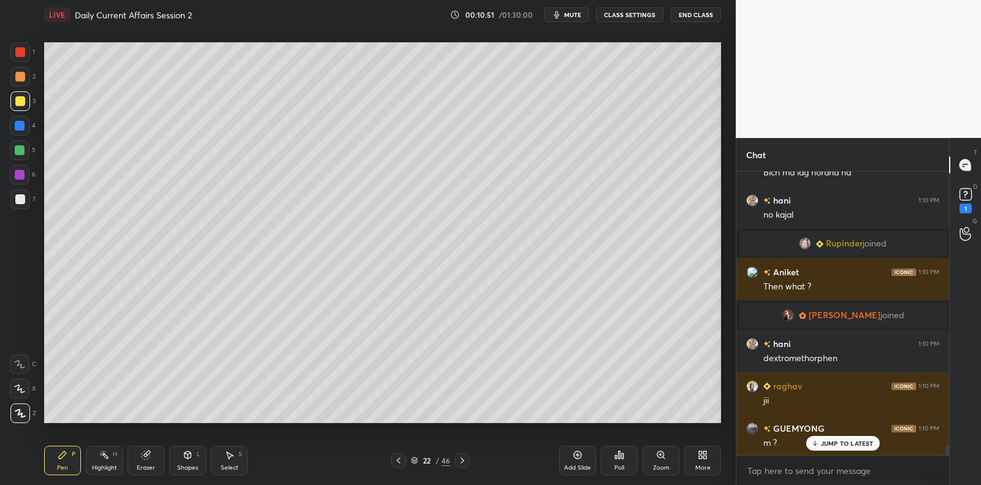
click at [14, 202] on div at bounding box center [20, 199] width 20 height 20
click at [22, 196] on div at bounding box center [20, 199] width 10 height 10
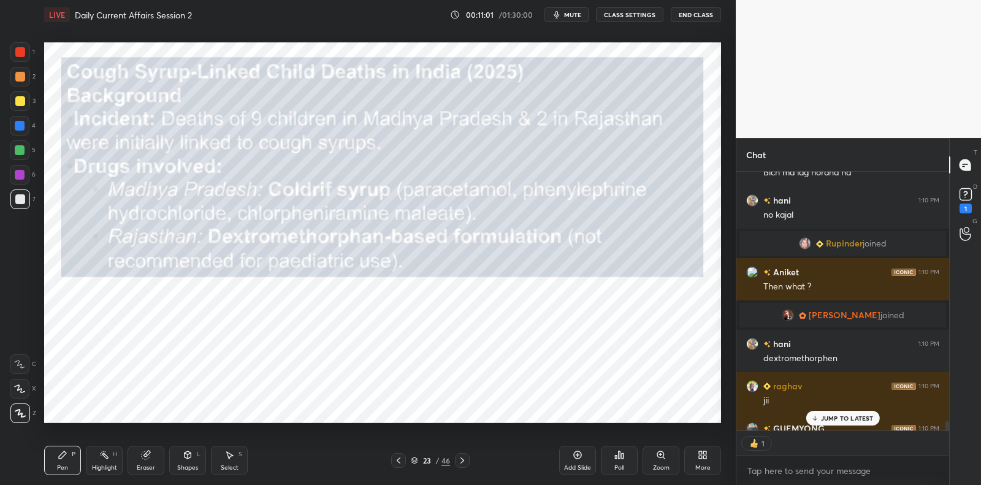
scroll to position [255, 210]
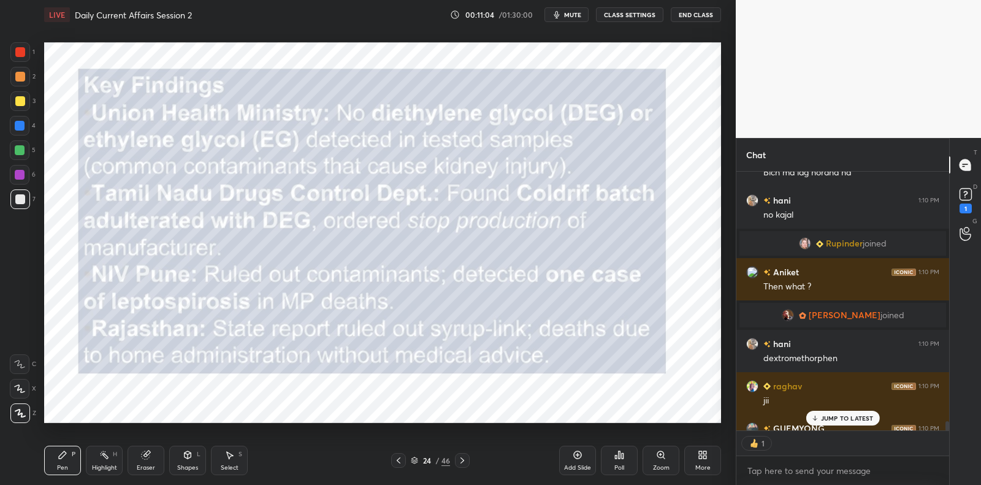
click at [23, 200] on div at bounding box center [20, 199] width 10 height 10
drag, startPoint x: 23, startPoint y: 200, endPoint x: 33, endPoint y: 197, distance: 10.3
click at [23, 200] on div at bounding box center [20, 199] width 10 height 10
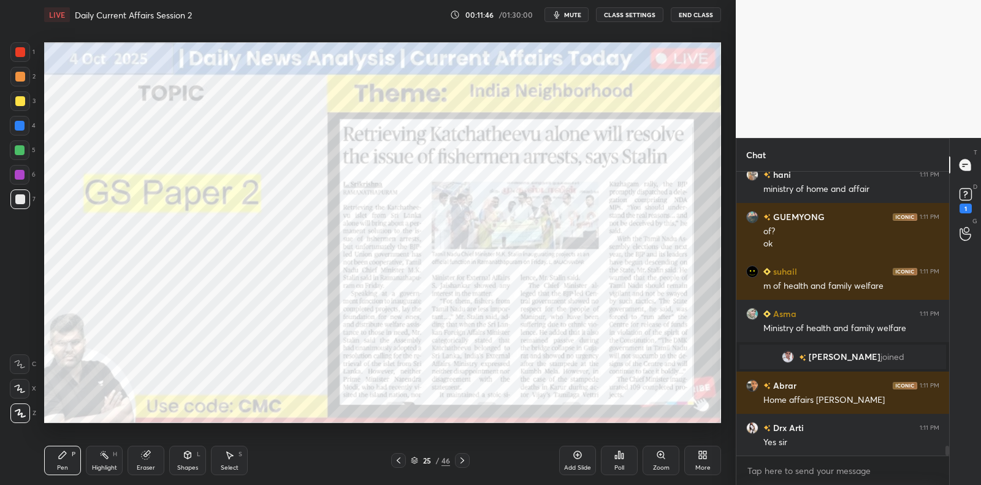
scroll to position [7772, 0]
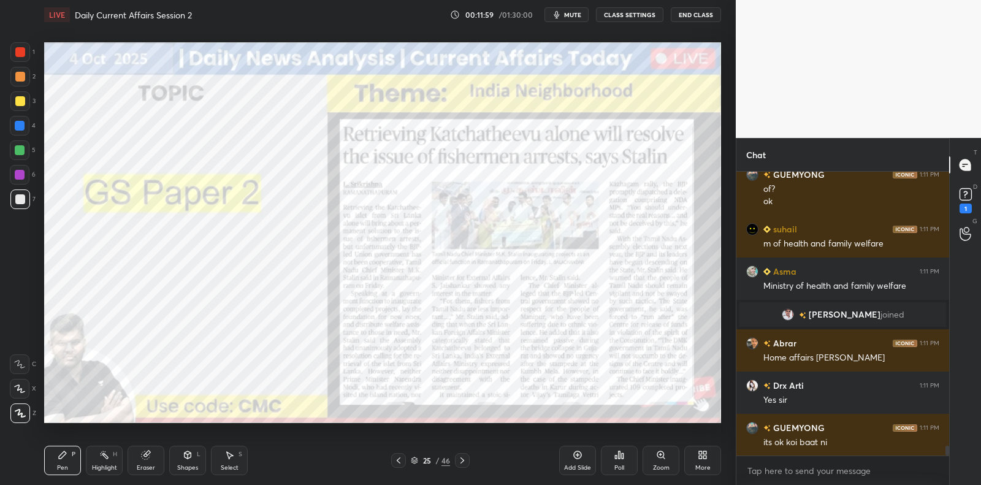
click at [579, 461] on div "Add Slide" at bounding box center [577, 460] width 37 height 29
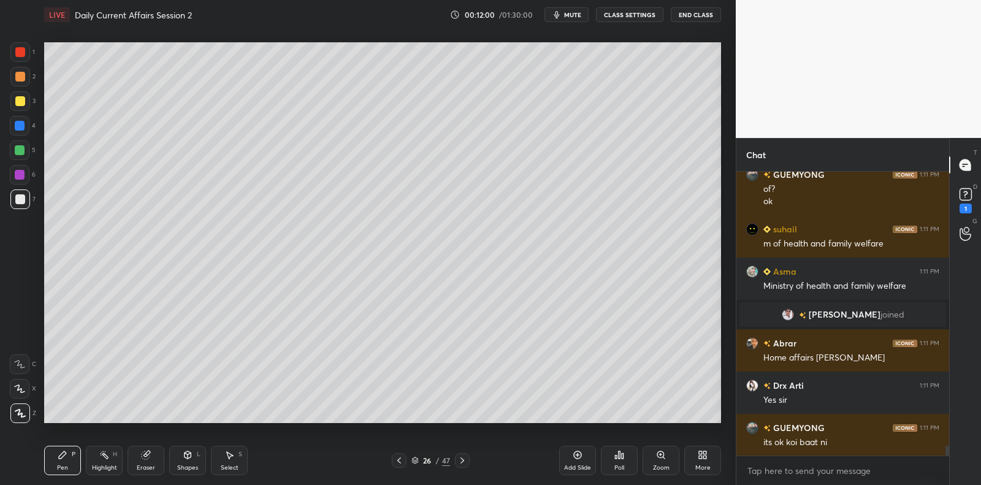
click at [27, 207] on div at bounding box center [20, 199] width 20 height 20
click at [26, 202] on div at bounding box center [20, 199] width 20 height 20
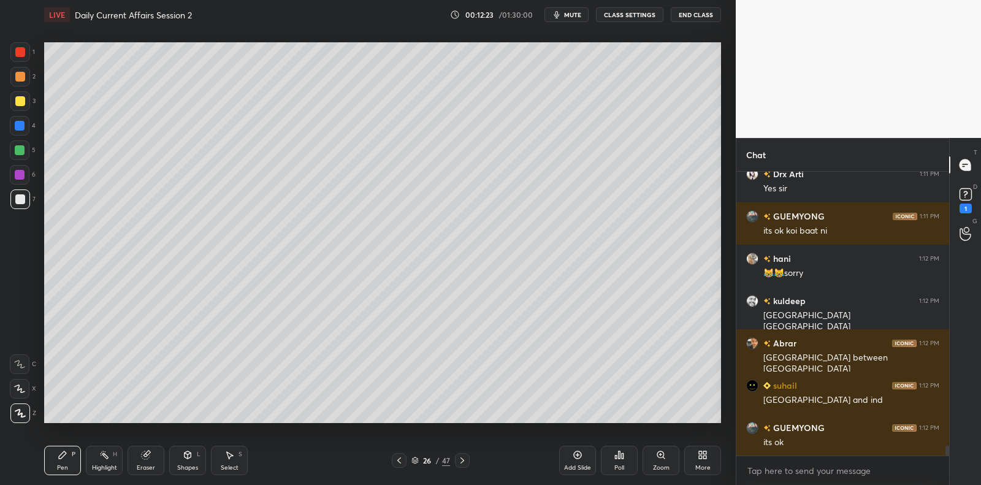
scroll to position [8025, 0]
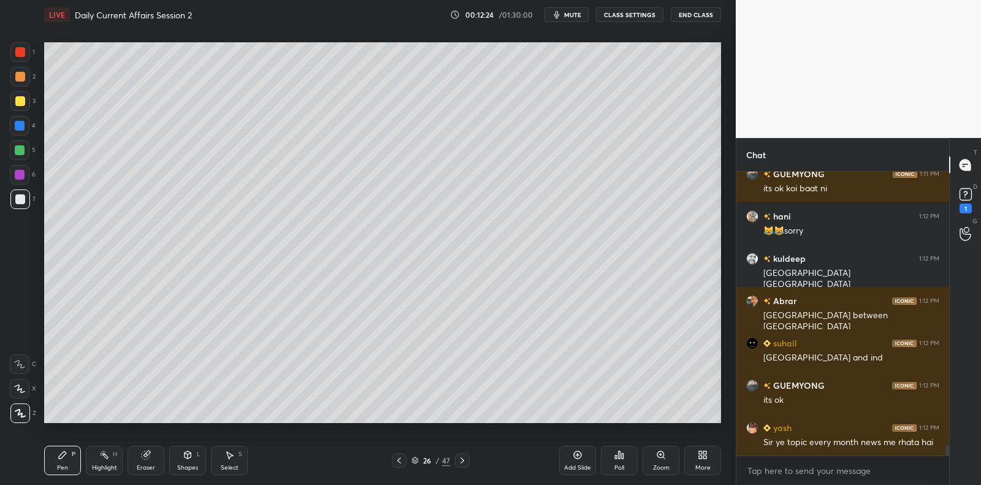
click at [25, 200] on div at bounding box center [20, 199] width 20 height 20
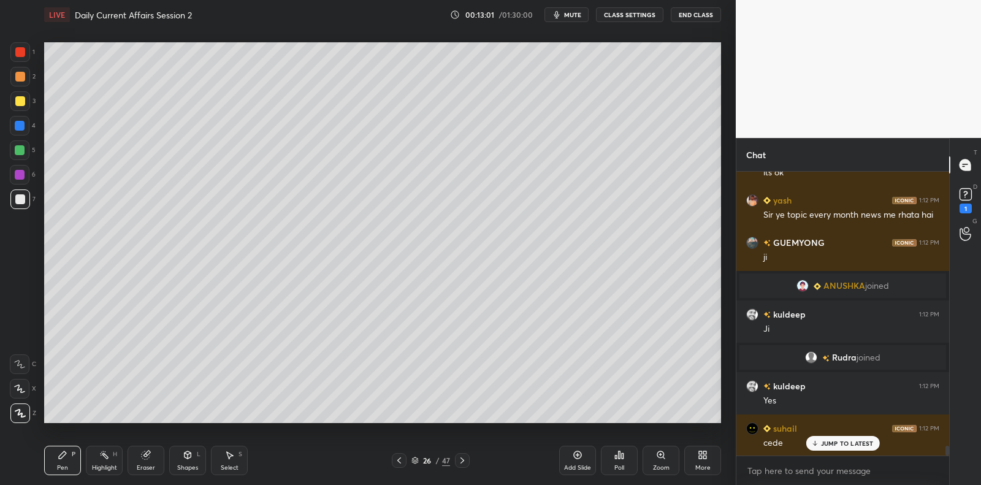
scroll to position [8207, 0]
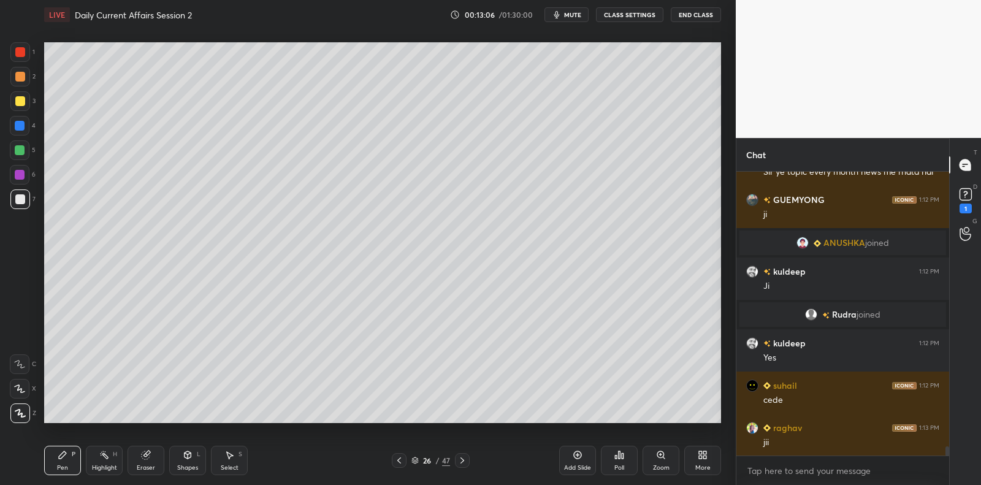
drag, startPoint x: 23, startPoint y: 148, endPoint x: 36, endPoint y: 146, distance: 13.0
click at [25, 146] on div at bounding box center [20, 150] width 20 height 20
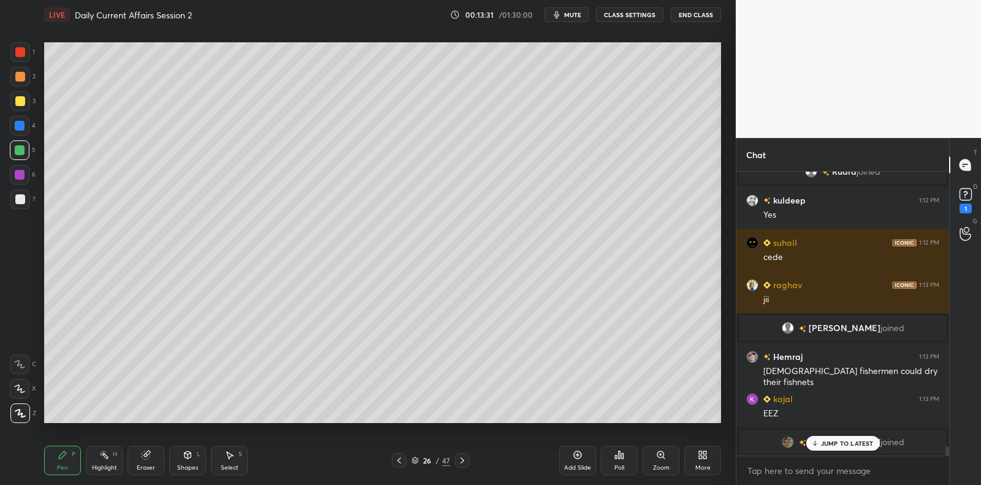
scroll to position [8312, 0]
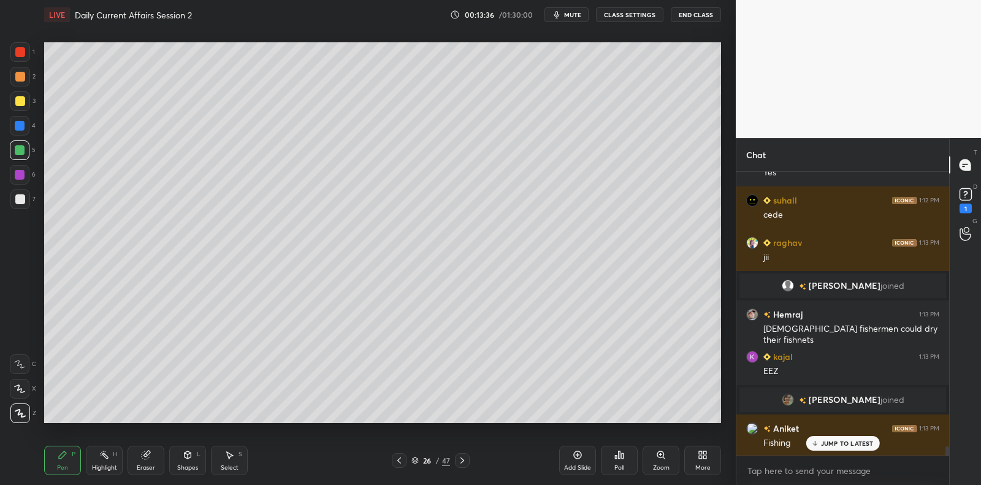
click at [26, 192] on div at bounding box center [20, 199] width 20 height 20
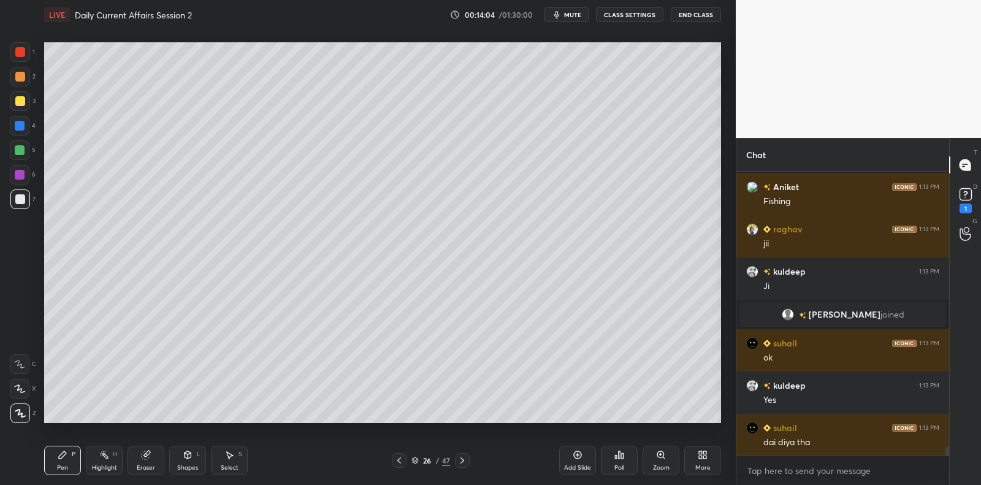
scroll to position [8548, 0]
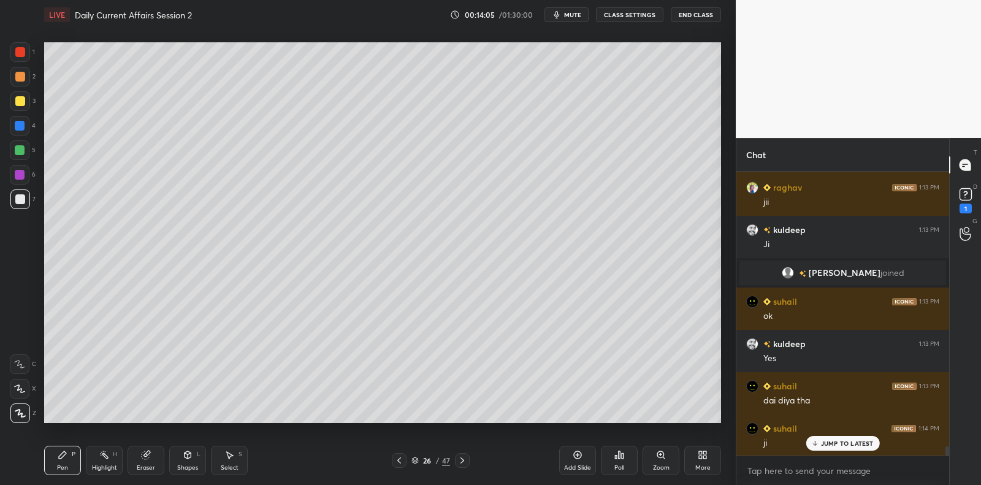
click at [21, 173] on div at bounding box center [20, 175] width 10 height 10
drag, startPoint x: 21, startPoint y: 173, endPoint x: 40, endPoint y: 190, distance: 25.6
click at [21, 173] on div at bounding box center [20, 175] width 10 height 10
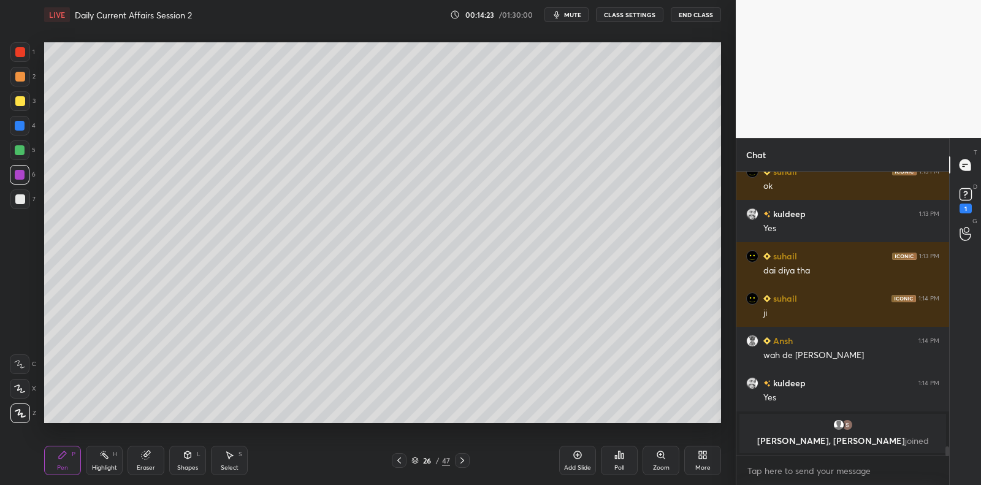
scroll to position [8664, 0]
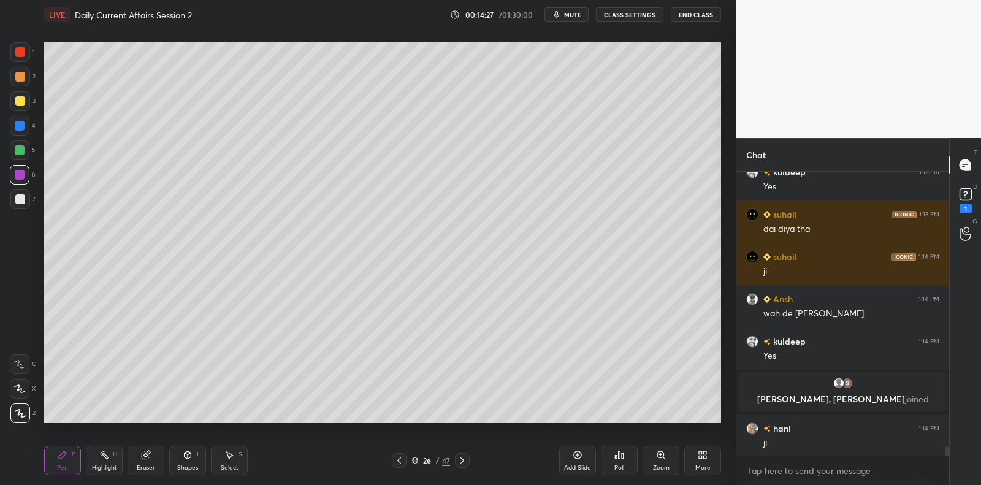
click at [21, 153] on div at bounding box center [20, 150] width 10 height 10
drag, startPoint x: 18, startPoint y: 125, endPoint x: 20, endPoint y: 116, distance: 9.3
click at [18, 124] on div at bounding box center [20, 126] width 10 height 10
drag, startPoint x: 17, startPoint y: 110, endPoint x: 18, endPoint y: 96, distance: 14.7
click at [16, 108] on div at bounding box center [20, 101] width 20 height 20
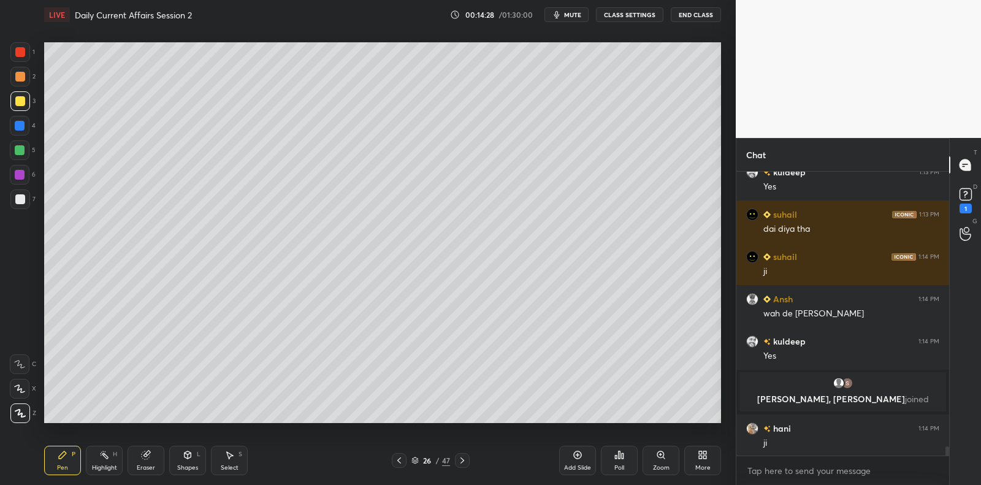
drag, startPoint x: 18, startPoint y: 96, endPoint x: 16, endPoint y: 120, distance: 24.0
click at [18, 96] on div at bounding box center [20, 101] width 20 height 20
drag, startPoint x: 574, startPoint y: 458, endPoint x: 549, endPoint y: 432, distance: 36.0
click at [574, 458] on icon at bounding box center [577, 455] width 10 height 10
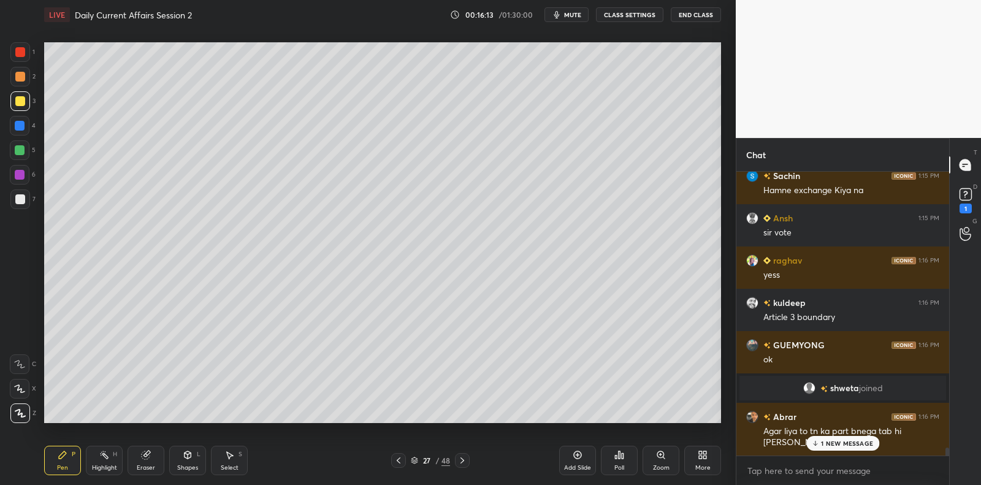
scroll to position [9443, 0]
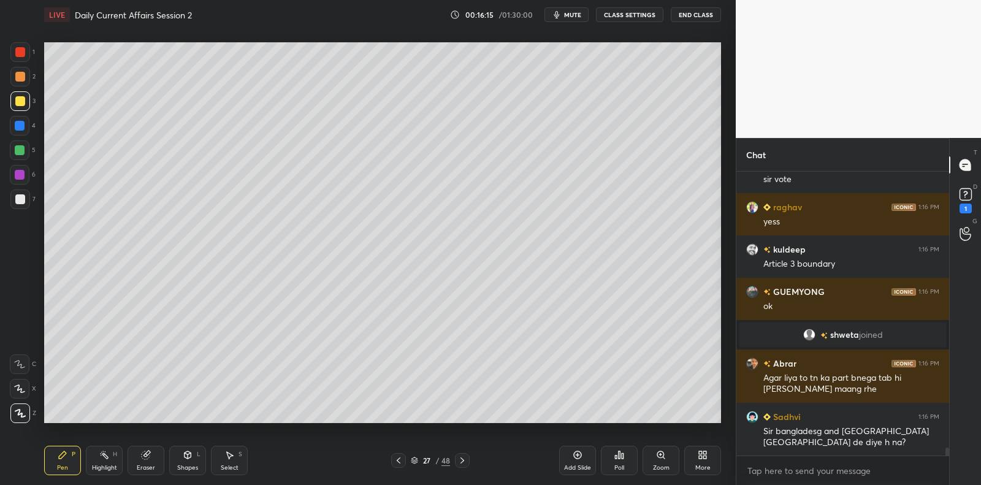
click at [26, 123] on div at bounding box center [20, 126] width 20 height 20
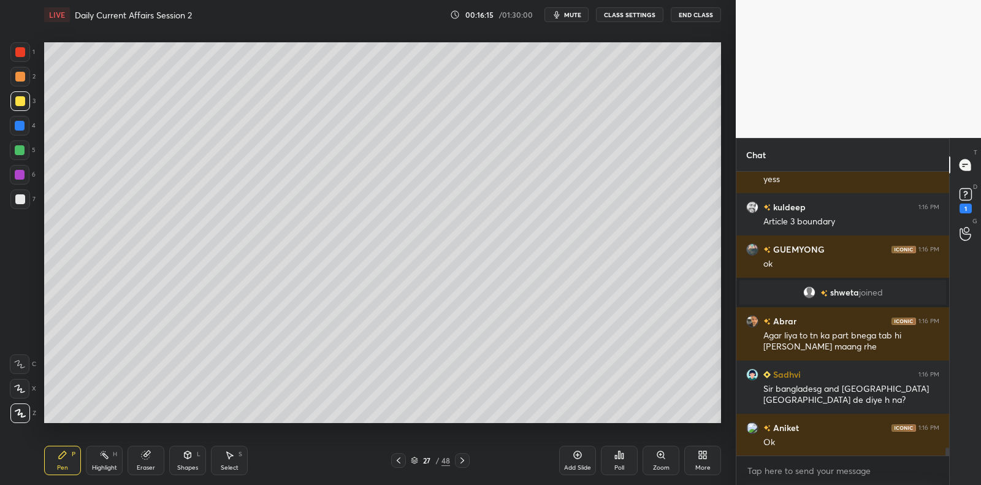
drag, startPoint x: 26, startPoint y: 123, endPoint x: 26, endPoint y: 132, distance: 8.6
click at [26, 123] on div at bounding box center [20, 126] width 20 height 20
click at [27, 156] on div at bounding box center [20, 150] width 20 height 20
click at [26, 154] on div at bounding box center [20, 150] width 20 height 20
click at [24, 175] on div at bounding box center [20, 175] width 20 height 20
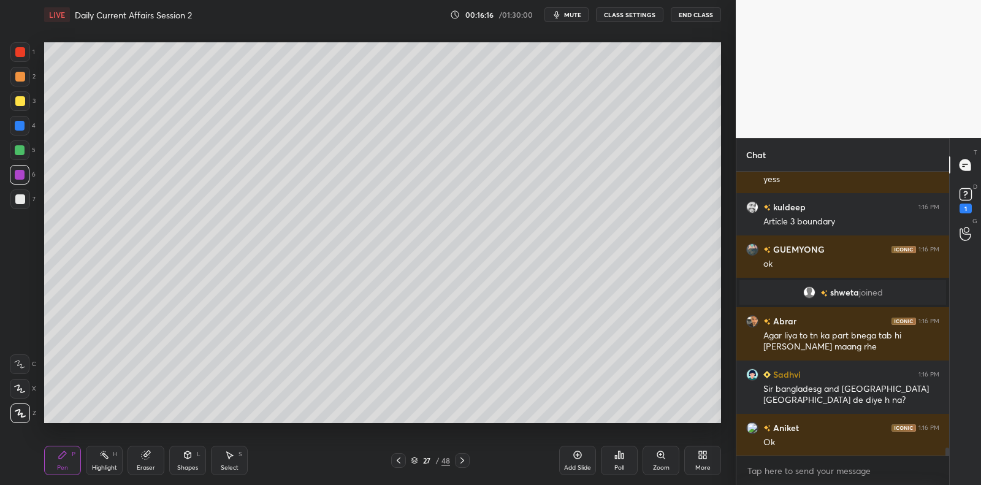
click at [23, 188] on div "6" at bounding box center [23, 177] width 26 height 25
click at [23, 197] on div at bounding box center [20, 199] width 10 height 10
click at [25, 204] on div at bounding box center [20, 199] width 20 height 20
click at [15, 167] on div at bounding box center [20, 175] width 20 height 20
click at [18, 153] on div at bounding box center [20, 150] width 10 height 10
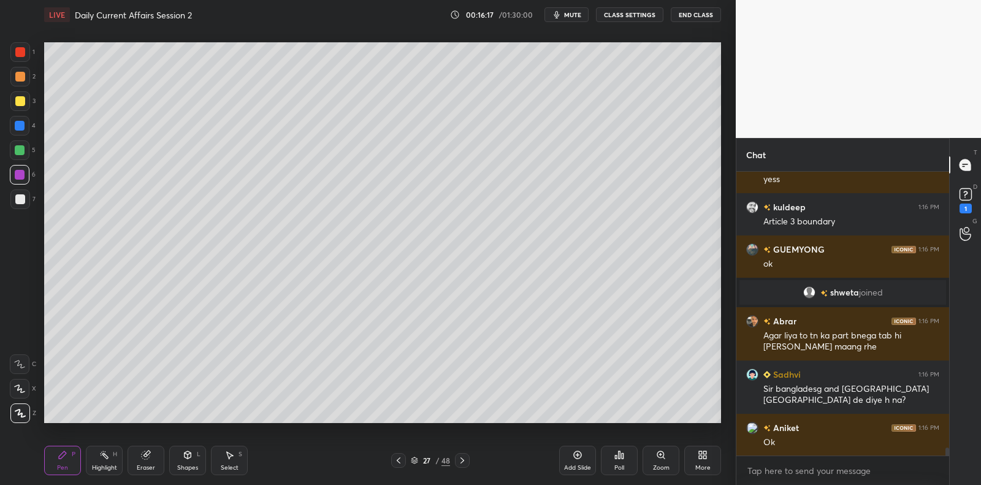
click at [18, 142] on div at bounding box center [20, 150] width 20 height 20
drag, startPoint x: 21, startPoint y: 127, endPoint x: 23, endPoint y: 121, distance: 7.0
click at [21, 127] on div at bounding box center [20, 126] width 10 height 10
click at [23, 122] on div at bounding box center [20, 126] width 10 height 10
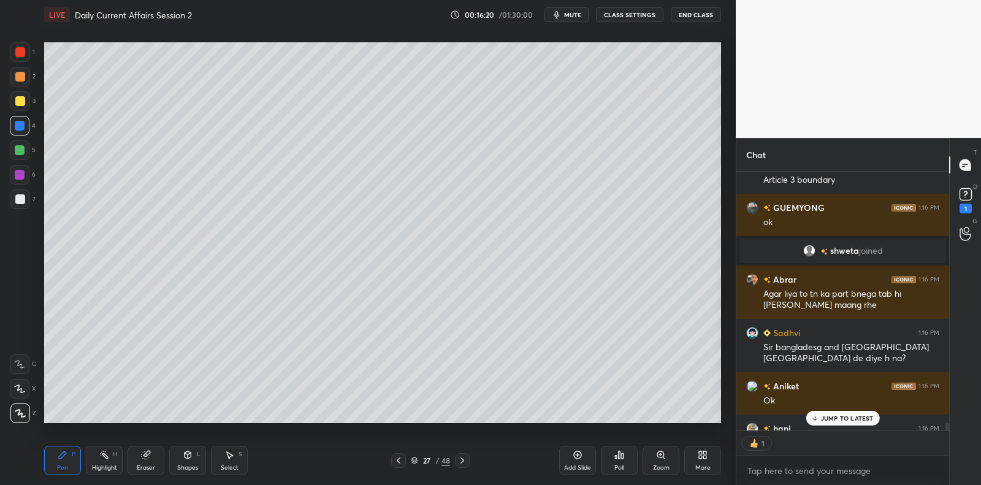
scroll to position [4, 4]
drag, startPoint x: 846, startPoint y: 421, endPoint x: 833, endPoint y: 423, distance: 13.7
click at [846, 420] on p "JUMP TO LATEST" at bounding box center [847, 417] width 53 height 7
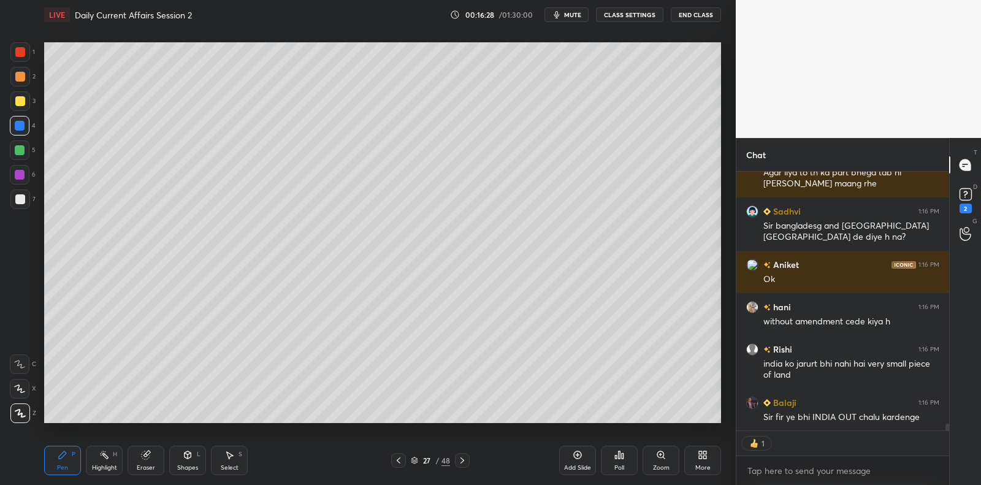
scroll to position [9755, 0]
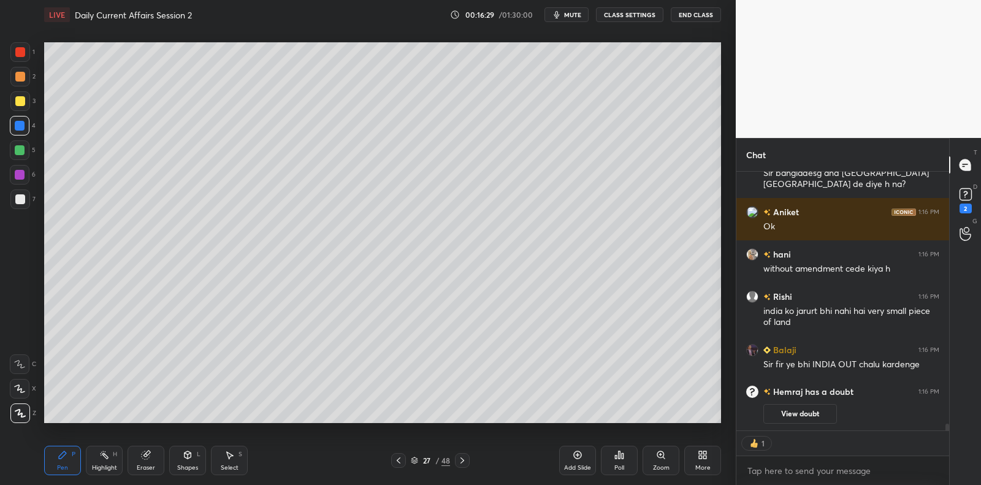
click at [24, 196] on div at bounding box center [20, 199] width 10 height 10
drag, startPoint x: 20, startPoint y: 199, endPoint x: 21, endPoint y: 173, distance: 25.7
click at [20, 197] on div at bounding box center [20, 199] width 10 height 10
click at [21, 173] on div at bounding box center [20, 175] width 10 height 10
drag, startPoint x: 22, startPoint y: 167, endPoint x: 22, endPoint y: 151, distance: 15.9
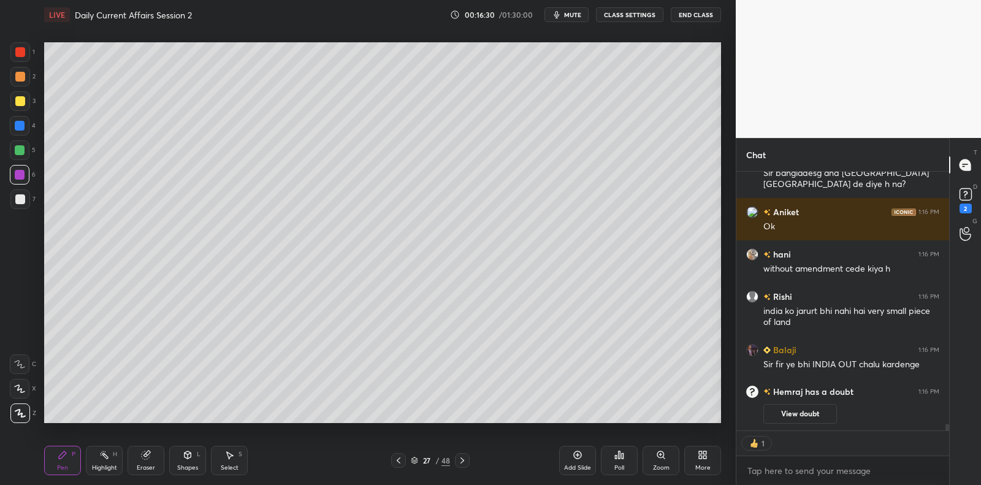
click at [22, 167] on div at bounding box center [20, 175] width 20 height 20
drag, startPoint x: 22, startPoint y: 151, endPoint x: 23, endPoint y: 145, distance: 6.2
click at [21, 149] on div at bounding box center [20, 150] width 10 height 10
click at [21, 139] on div "4" at bounding box center [23, 128] width 26 height 25
click at [20, 122] on div at bounding box center [20, 126] width 10 height 10
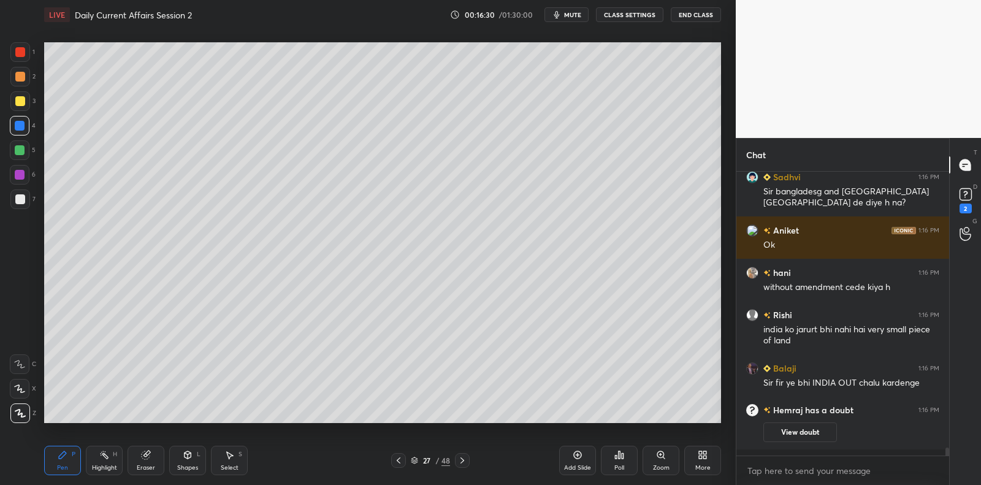
scroll to position [9730, 0]
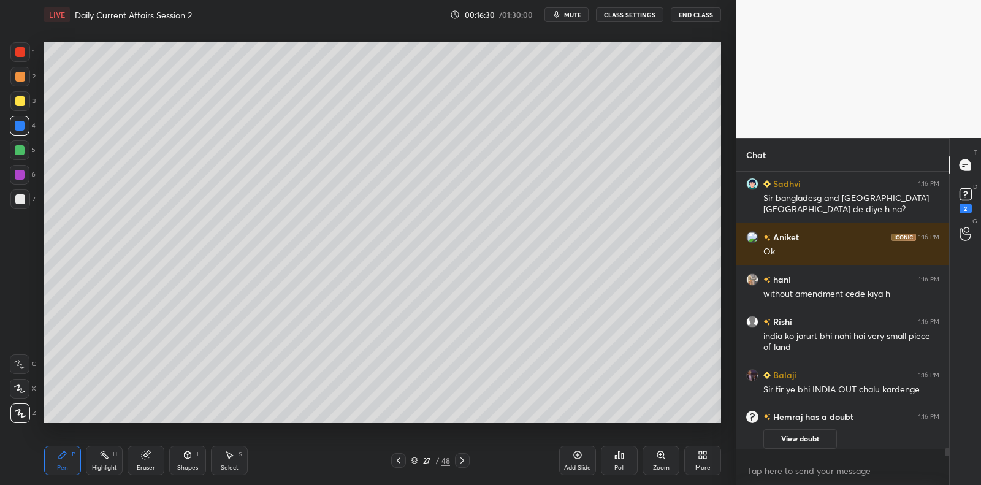
click at [19, 110] on div "1 2 3 4 5 6 7" at bounding box center [23, 128] width 26 height 172
click at [20, 101] on div at bounding box center [20, 101] width 10 height 10
click at [20, 82] on div "2" at bounding box center [22, 79] width 25 height 25
click at [18, 67] on div at bounding box center [20, 77] width 20 height 20
click at [20, 53] on div at bounding box center [20, 52] width 10 height 10
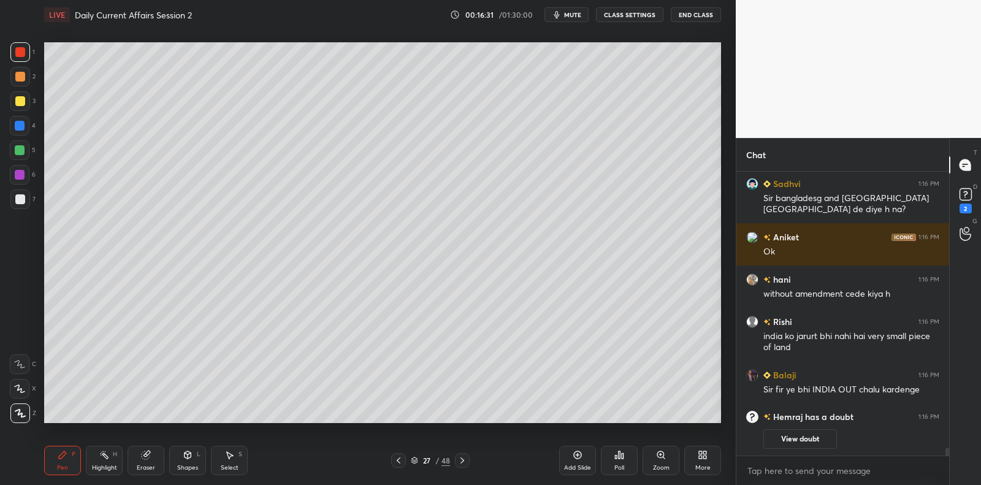
drag, startPoint x: 20, startPoint y: 53, endPoint x: 26, endPoint y: 80, distance: 27.8
click at [20, 53] on div at bounding box center [20, 52] width 10 height 10
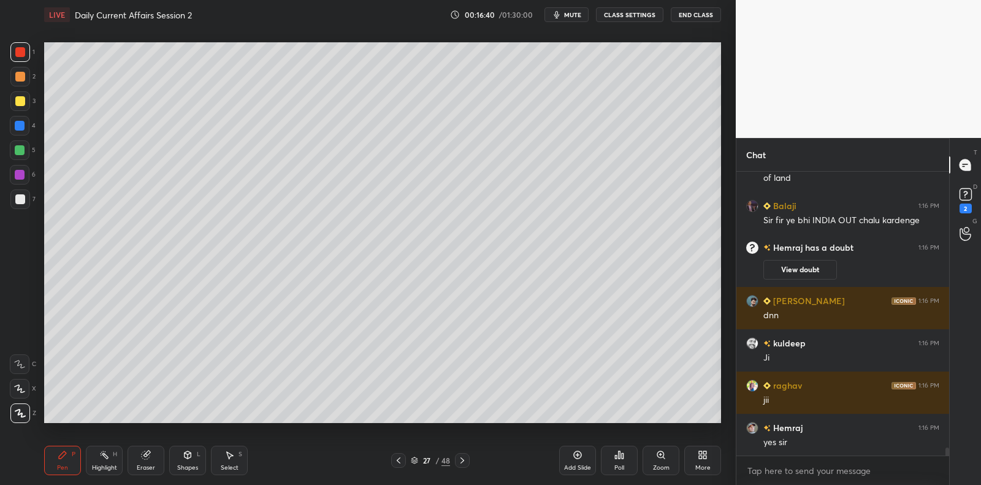
scroll to position [9849, 0]
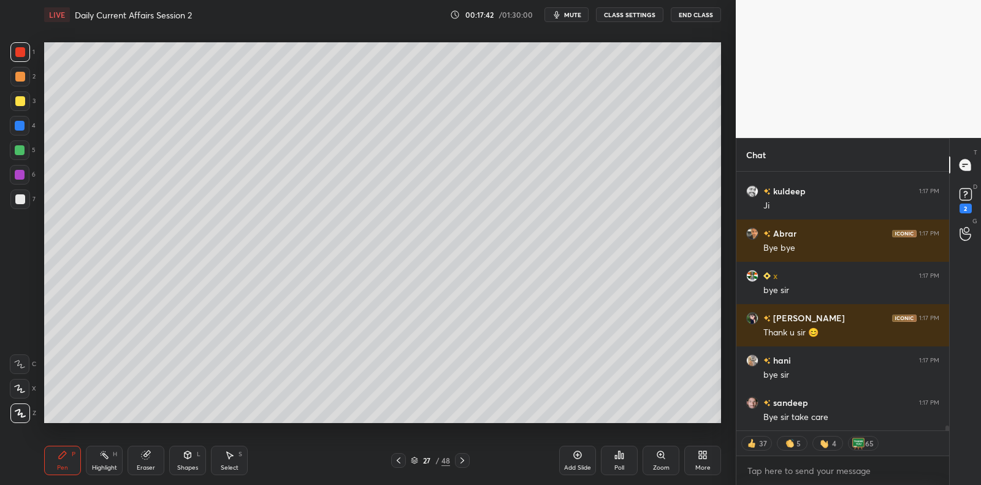
click at [683, 15] on button "End Class" at bounding box center [695, 14] width 50 height 15
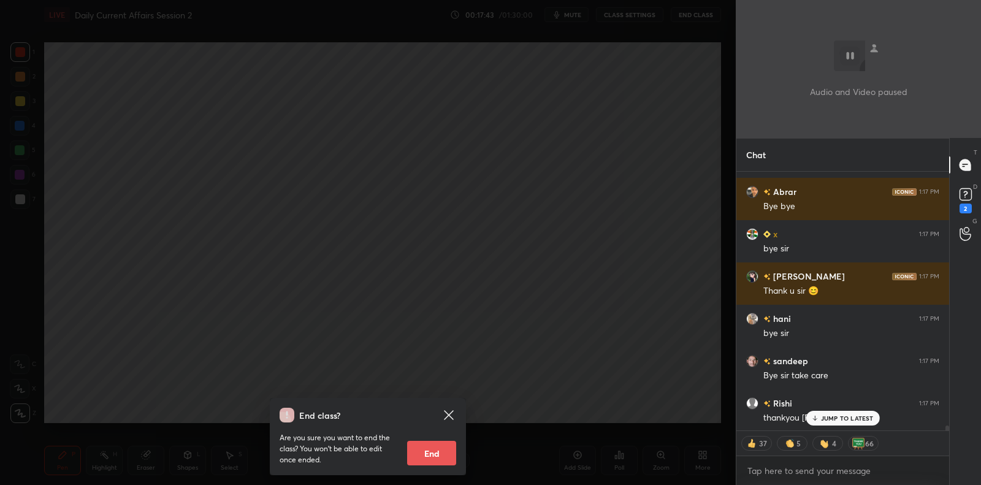
click at [435, 452] on button "End" at bounding box center [431, 453] width 49 height 25
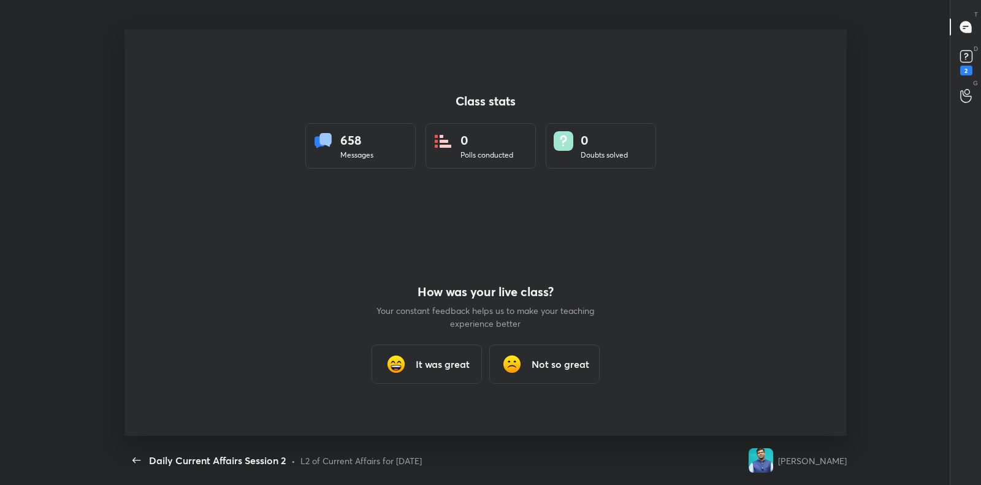
type textarea "x"
